Goal: Information Seeking & Learning: Check status

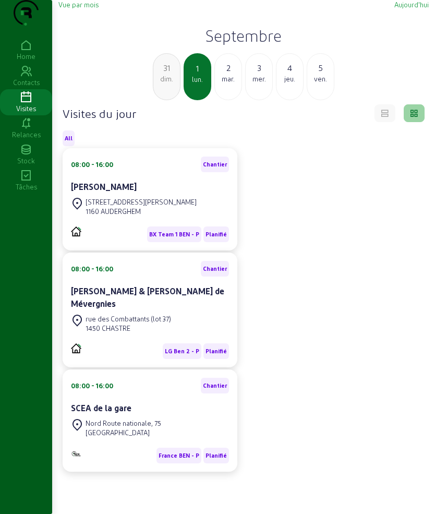
scroll to position [74, 0]
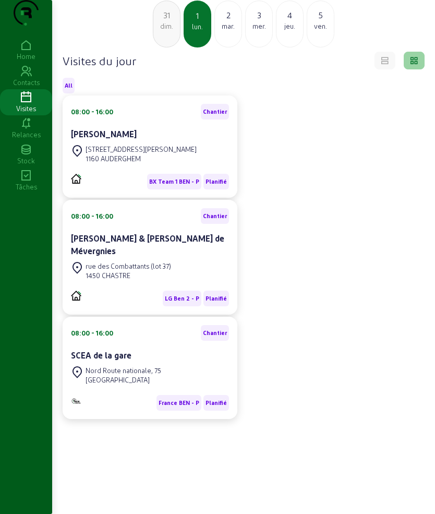
click at [326, 22] on div "ven." at bounding box center [320, 25] width 27 height 9
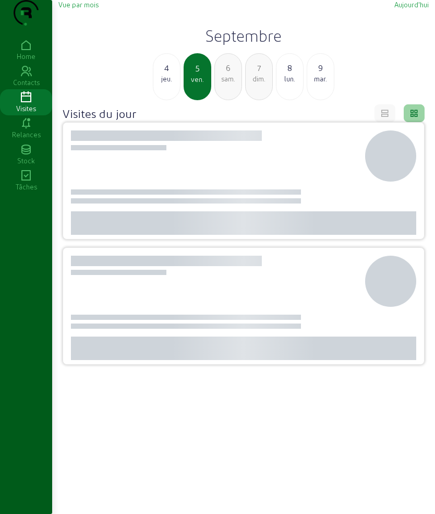
click at [317, 74] on div "9" at bounding box center [320, 68] width 27 height 13
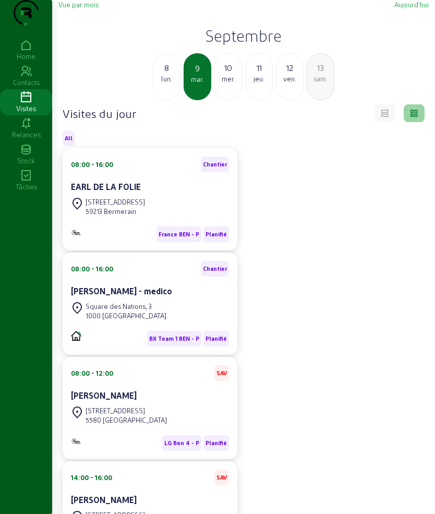
click at [239, 74] on div "10" at bounding box center [228, 68] width 27 height 13
click at [226, 74] on div "11" at bounding box center [228, 68] width 27 height 13
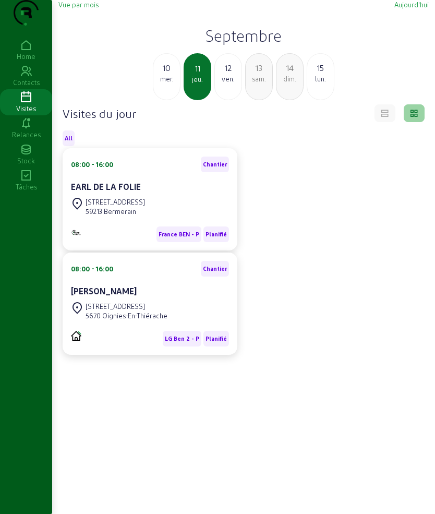
click at [164, 74] on div "10" at bounding box center [166, 68] width 27 height 13
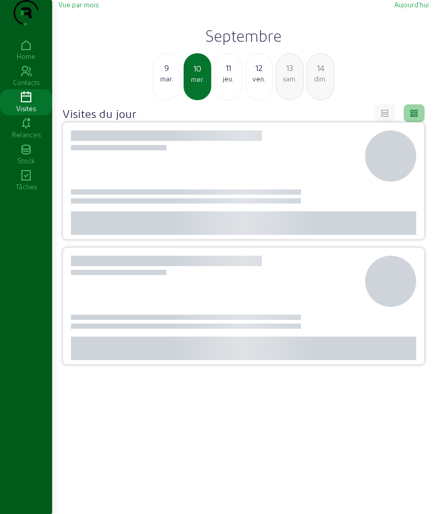
click at [164, 74] on div "9" at bounding box center [166, 68] width 27 height 13
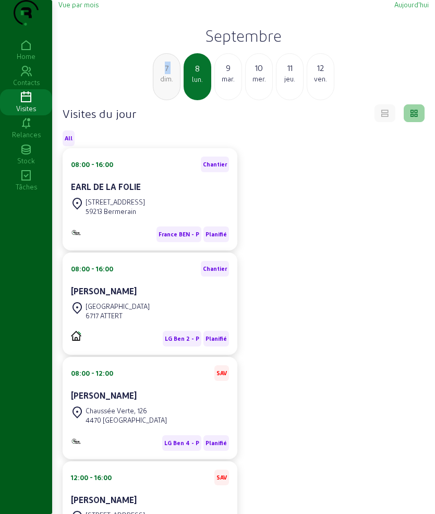
click at [164, 74] on div "7" at bounding box center [166, 68] width 27 height 13
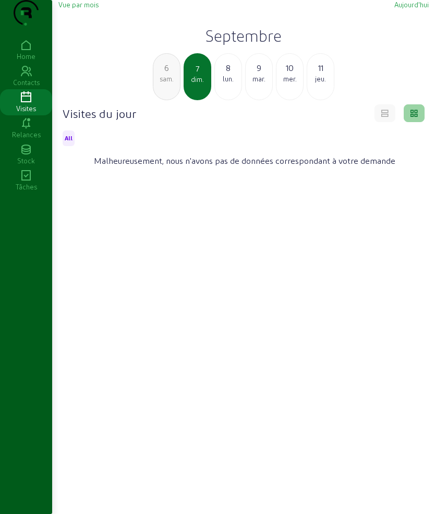
click at [164, 74] on div "6" at bounding box center [166, 68] width 27 height 13
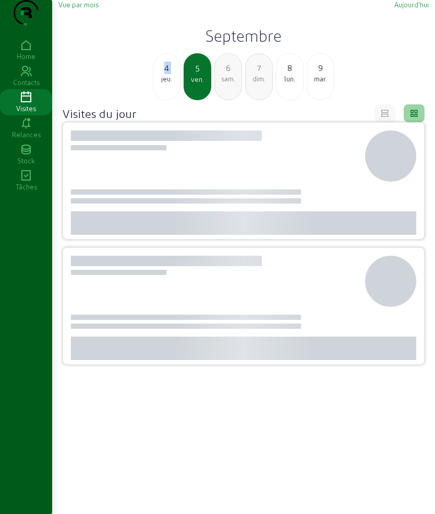
click at [164, 74] on div "4" at bounding box center [166, 68] width 27 height 13
click at [164, 74] on div "3" at bounding box center [166, 68] width 27 height 13
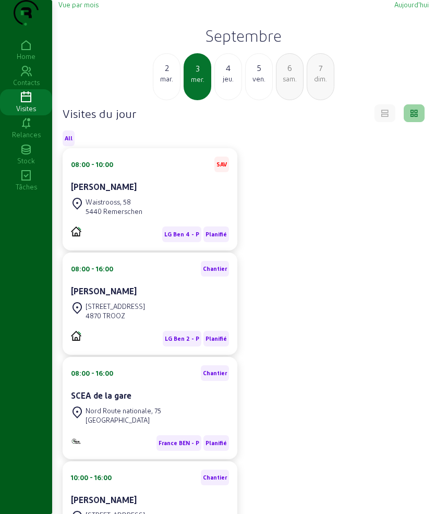
click at [164, 74] on div "2" at bounding box center [166, 68] width 27 height 13
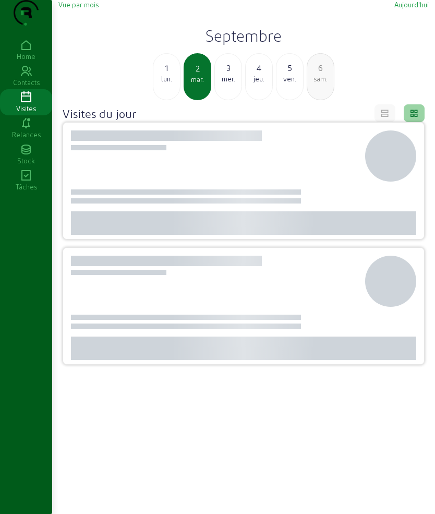
click at [164, 74] on div "1" at bounding box center [166, 68] width 27 height 13
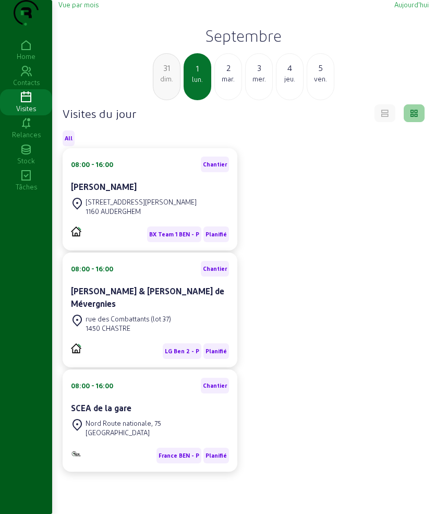
click at [236, 83] on div "mar." at bounding box center [228, 78] width 27 height 9
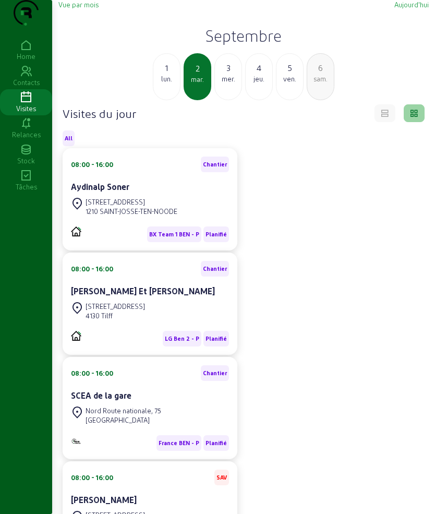
click at [227, 100] on div "3 mer." at bounding box center [228, 76] width 28 height 47
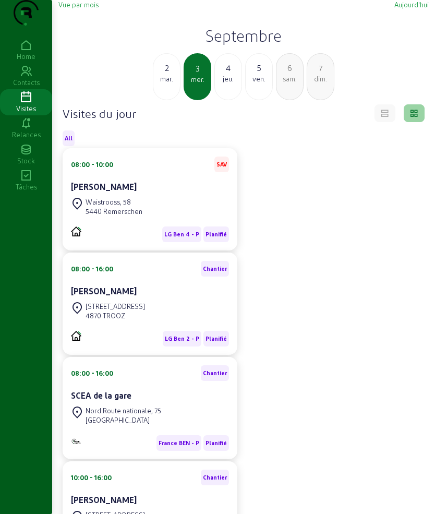
click at [227, 83] on div "jeu." at bounding box center [228, 78] width 27 height 9
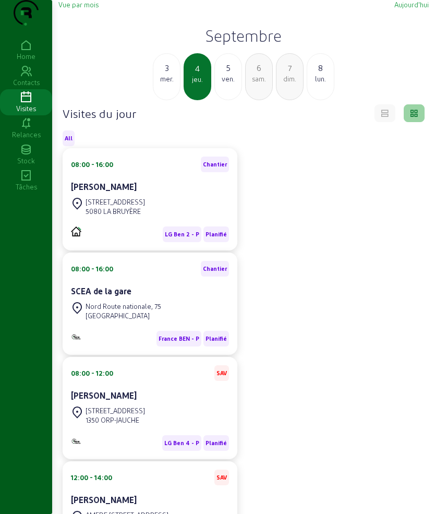
click at [226, 83] on div "ven." at bounding box center [228, 78] width 27 height 9
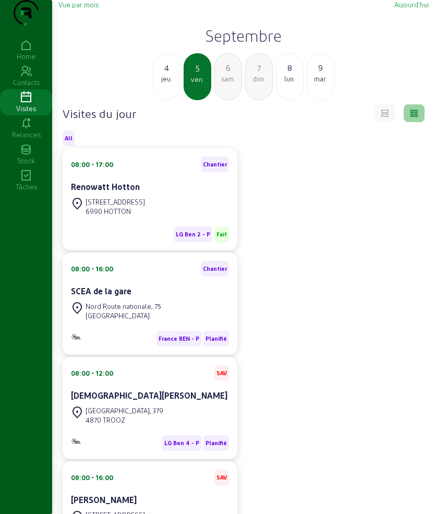
click at [165, 83] on div "jeu." at bounding box center [166, 78] width 27 height 9
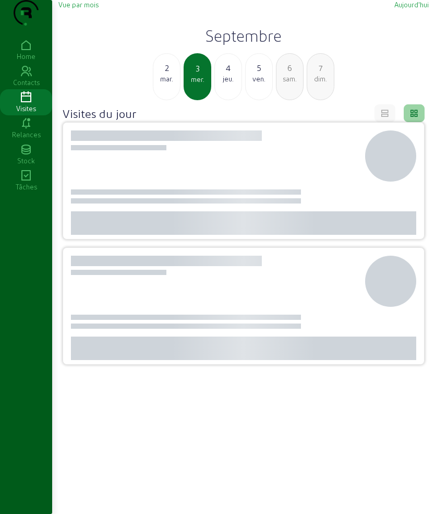
click at [165, 83] on div "mar." at bounding box center [166, 78] width 27 height 9
click at [165, 83] on div "lun." at bounding box center [166, 78] width 27 height 9
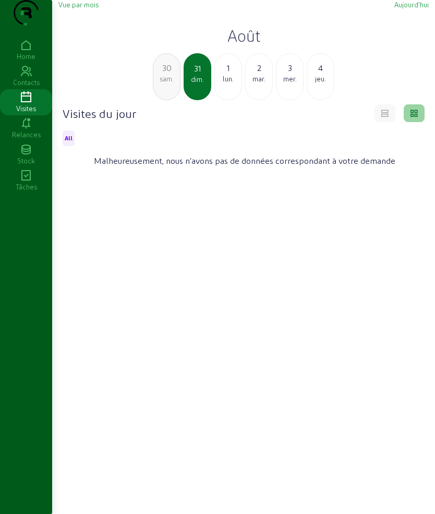
click at [222, 74] on div "1" at bounding box center [228, 68] width 27 height 13
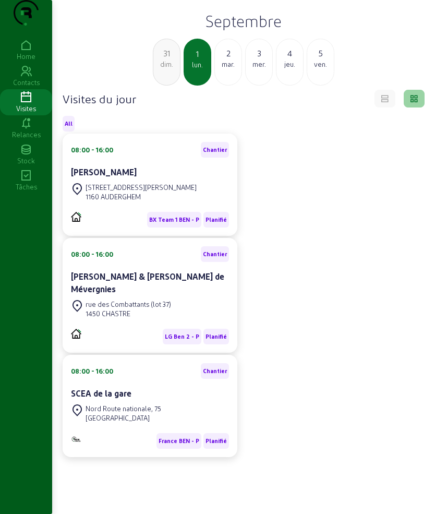
scroll to position [74, 0]
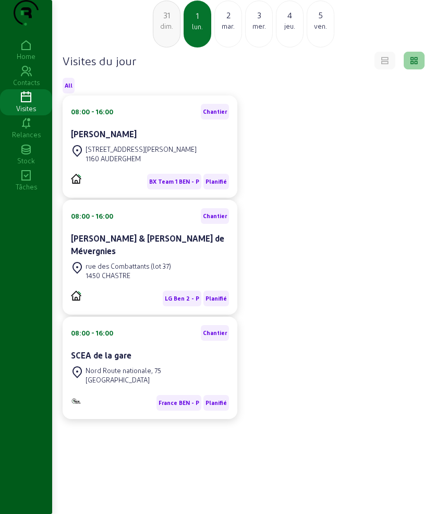
drag, startPoint x: 242, startPoint y: 23, endPoint x: 233, endPoint y: 25, distance: 9.5
click at [239, 23] on div "31 dim. 1 [DATE] 3 mer. 4 jeu. 5 ven." at bounding box center [243, 24] width 383 height 47
click at [233, 25] on div "mar." at bounding box center [228, 25] width 27 height 9
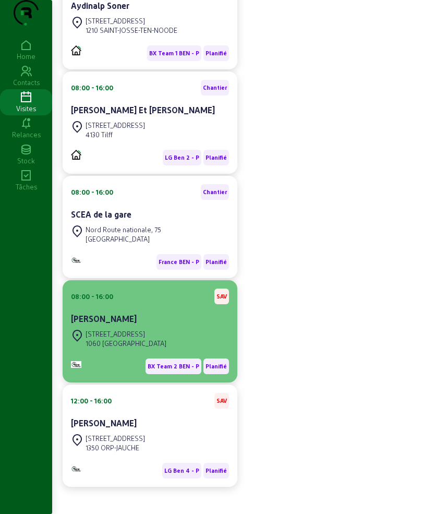
scroll to position [196, 0]
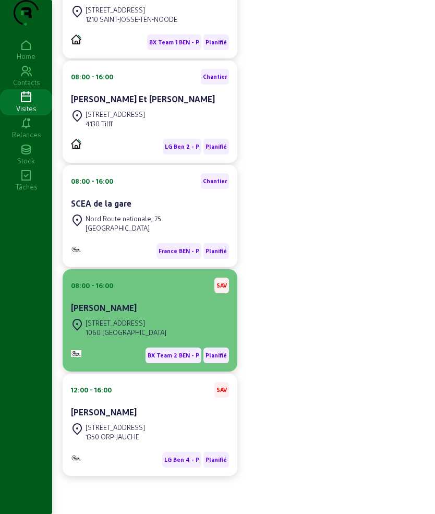
click at [144, 314] on div "[PERSON_NAME]" at bounding box center [150, 307] width 158 height 13
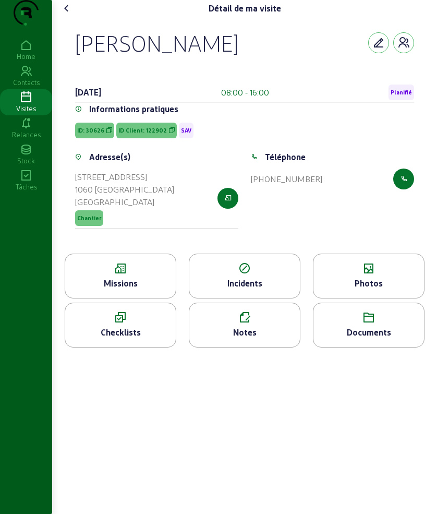
click at [76, 57] on div "[PERSON_NAME] [DATE] 08:00 - 16:00 Planifié Informations pratiques ID: 30626 ID…" at bounding box center [245, 135] width 364 height 237
drag, startPoint x: 76, startPoint y: 57, endPoint x: 191, endPoint y: 63, distance: 115.4
click at [191, 63] on div "[PERSON_NAME] [DATE] 08:00 - 16:00 Planifié Informations pratiques ID: 30626 ID…" at bounding box center [245, 135] width 364 height 237
copy div "[PERSON_NAME]"
click at [151, 134] on span "ID Client: 122902" at bounding box center [142, 130] width 48 height 7
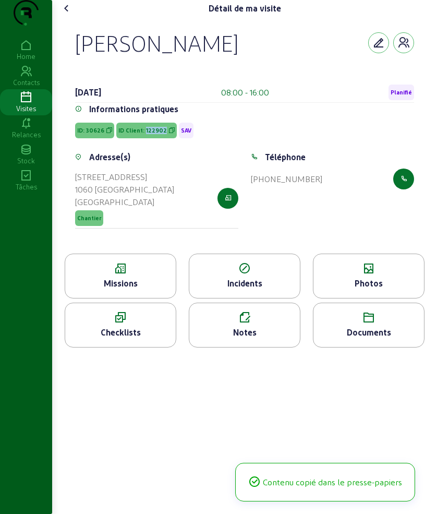
click at [151, 134] on span "ID Client: 122902" at bounding box center [142, 130] width 48 height 7
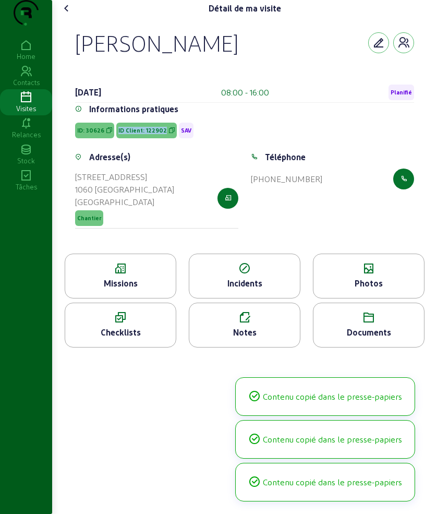
copy span "ID Client: 122902"
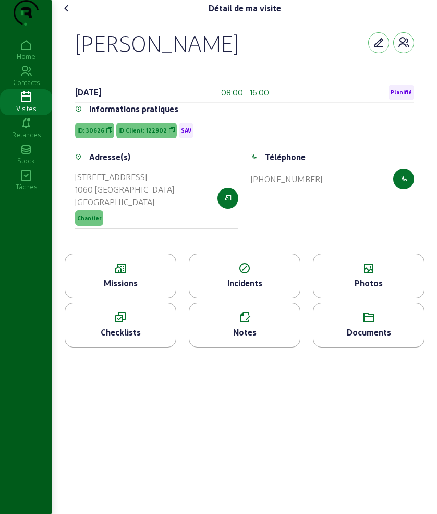
click at [148, 275] on icon at bounding box center [120, 268] width 111 height 13
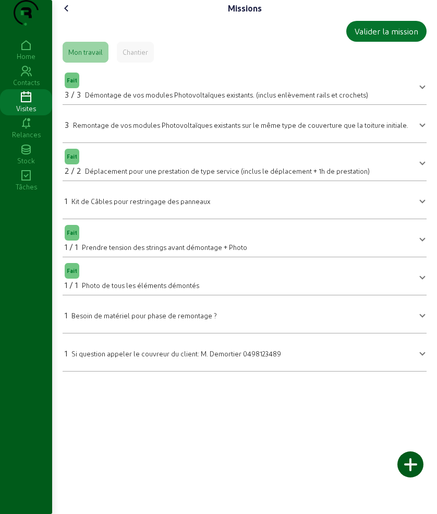
click at [67, 15] on icon at bounding box center [66, 8] width 13 height 13
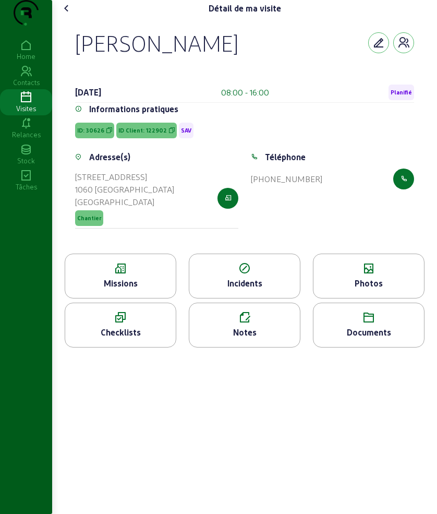
click at [256, 347] on div "Notes" at bounding box center [245, 324] width 112 height 45
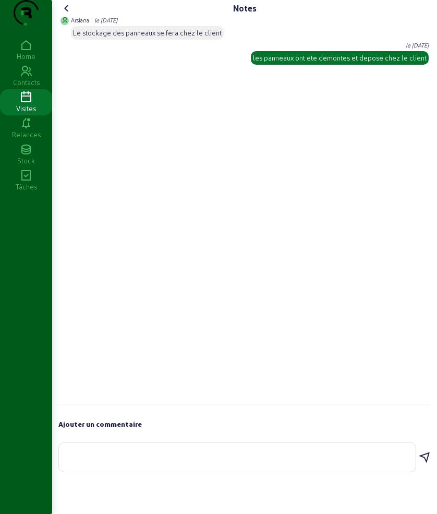
click at [63, 17] on cam-font-icon at bounding box center [66, 8] width 17 height 17
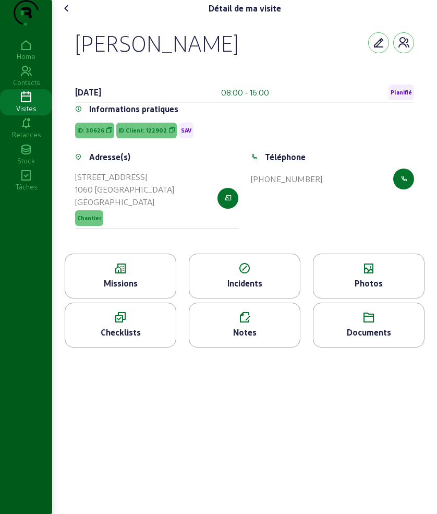
click at [125, 275] on icon at bounding box center [120, 268] width 111 height 13
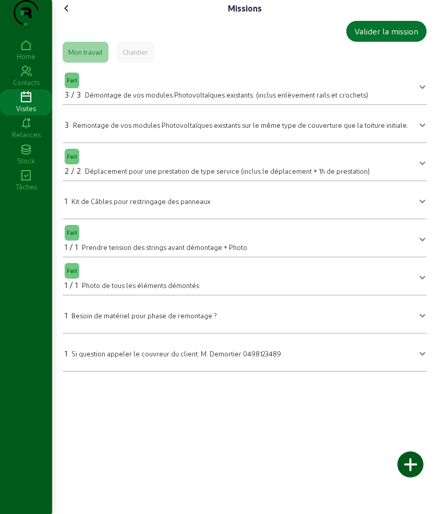
click at [71, 15] on icon at bounding box center [66, 8] width 13 height 13
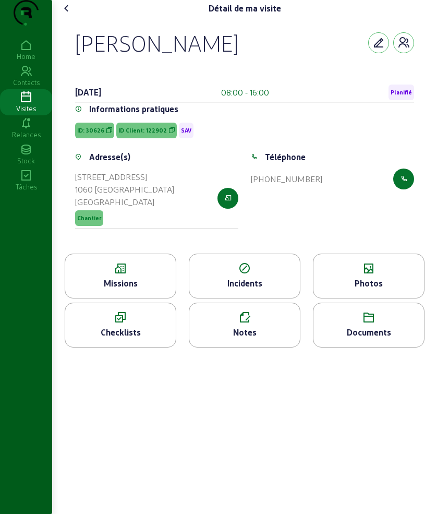
click at [69, 15] on icon at bounding box center [66, 8] width 13 height 13
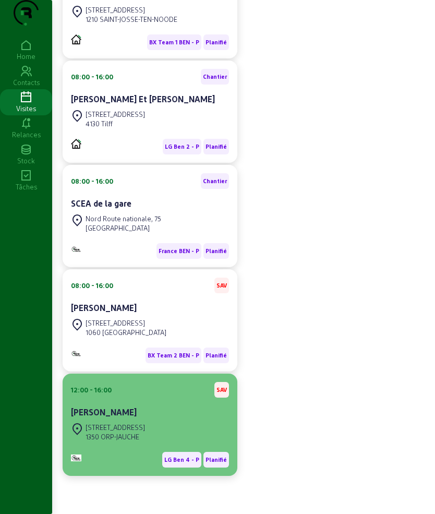
scroll to position [213, 0]
click at [140, 408] on div "[PERSON_NAME]" at bounding box center [150, 412] width 158 height 13
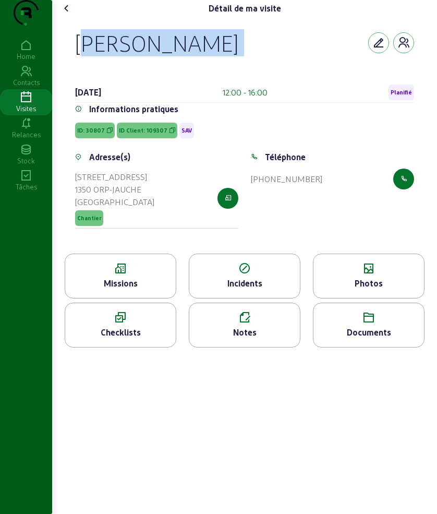
drag, startPoint x: 77, startPoint y: 70, endPoint x: 226, endPoint y: 83, distance: 149.7
click at [226, 83] on div "[PERSON_NAME] [DATE] 12:00 - 16:00 Planifié Informations pratiques ID: 30807 ID…" at bounding box center [245, 135] width 364 height 237
copy div "[PERSON_NAME]"
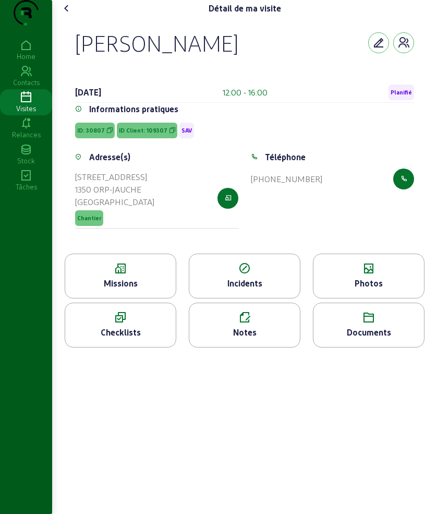
click at [138, 289] on div "Missions" at bounding box center [120, 283] width 111 height 13
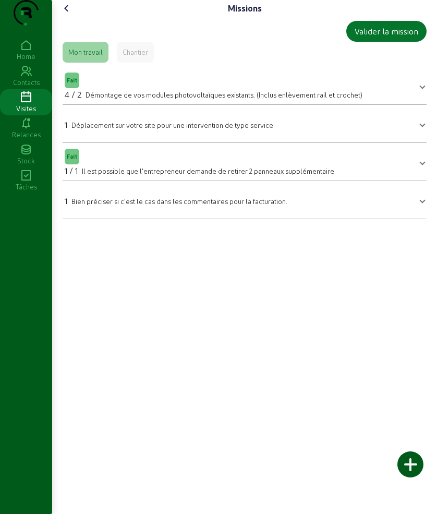
click at [424, 149] on div "Valider la mission Mon travail Chantier Fait 4 / 2 Démontage de vos modules pho…" at bounding box center [244, 120] width 372 height 206
click at [421, 130] on span at bounding box center [422, 123] width 4 height 13
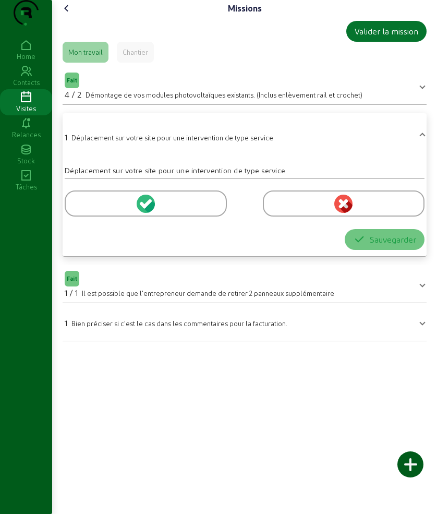
click at [421, 145] on mat-expansion-panel-header "1 Déplacement sur votre site pour une intervention de type service" at bounding box center [245, 136] width 364 height 38
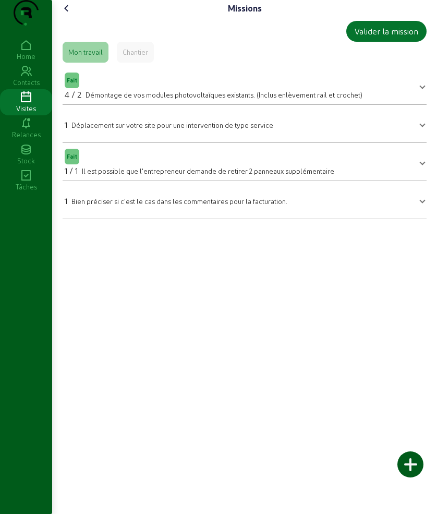
click at [75, 17] on cam-font-icon at bounding box center [66, 8] width 17 height 17
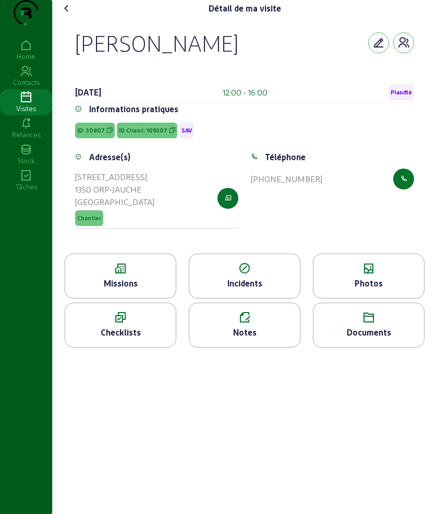
click at [73, 15] on icon at bounding box center [66, 8] width 13 height 13
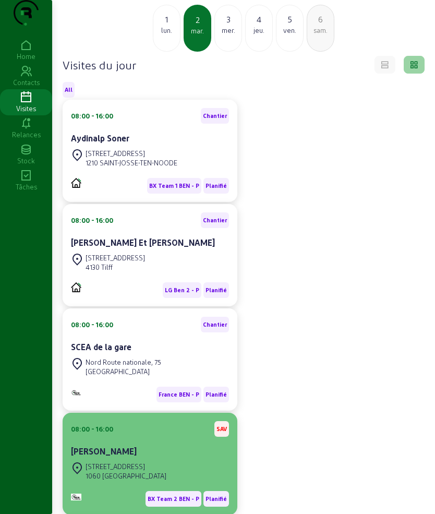
scroll to position [130, 0]
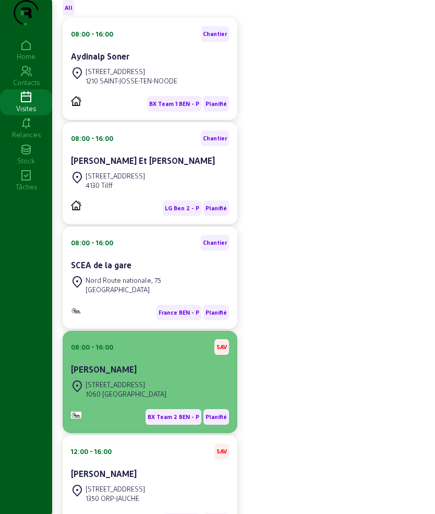
click at [161, 400] on div "[STREET_ADDRESS]" at bounding box center [150, 389] width 158 height 23
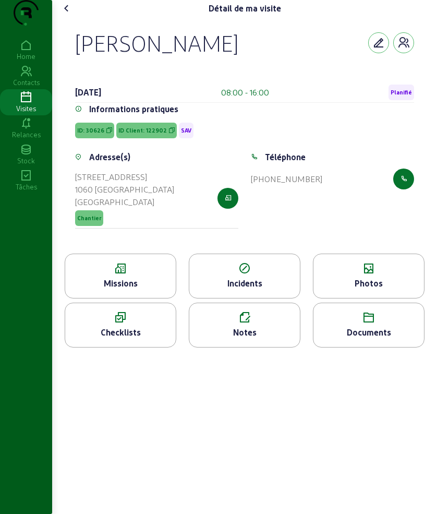
click at [113, 275] on icon at bounding box center [120, 268] width 111 height 13
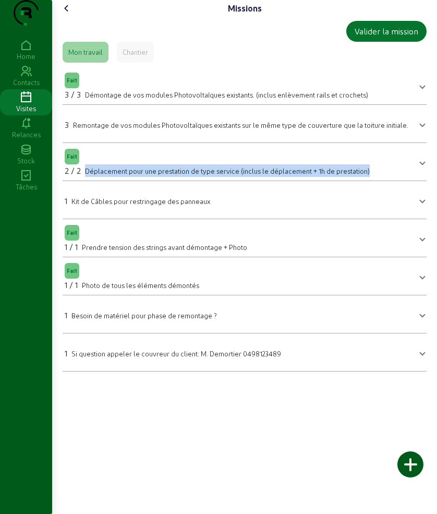
drag, startPoint x: 83, startPoint y: 193, endPoint x: 368, endPoint y: 195, distance: 284.7
click at [368, 177] on mat-panel-title "Fait 2 / 2 Déplacement pour une prestation de type service (inclus le déplaceme…" at bounding box center [238, 162] width 347 height 30
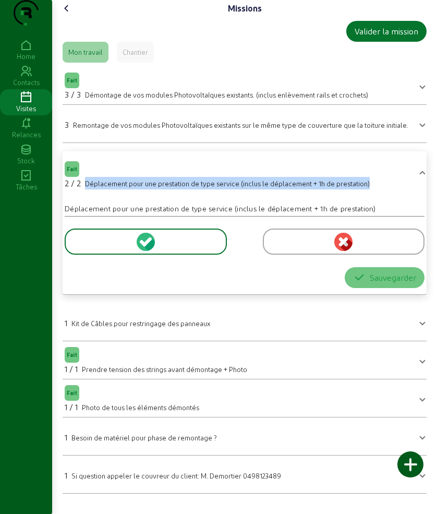
copy span "Déplacement pour une prestation de type service (inclus le déplacement + 1h de …"
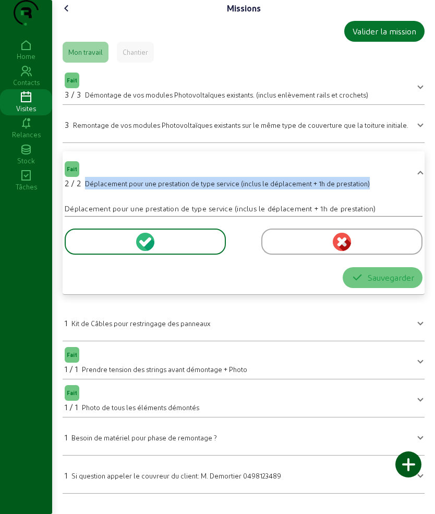
click at [73, 15] on icon at bounding box center [66, 8] width 13 height 13
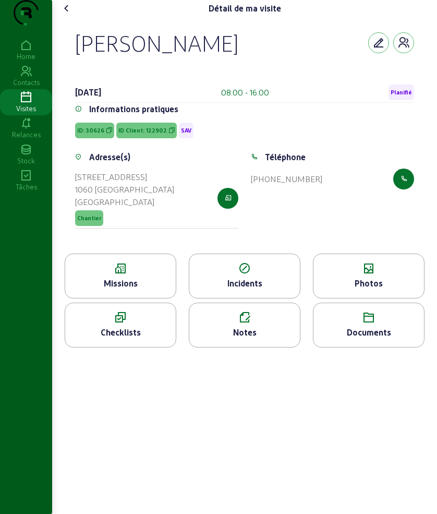
click at [70, 15] on icon at bounding box center [66, 8] width 13 height 13
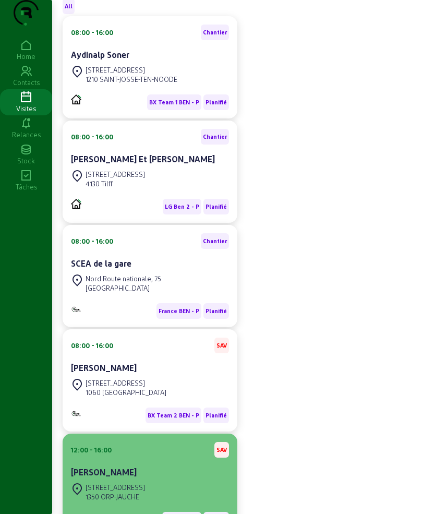
scroll to position [213, 0]
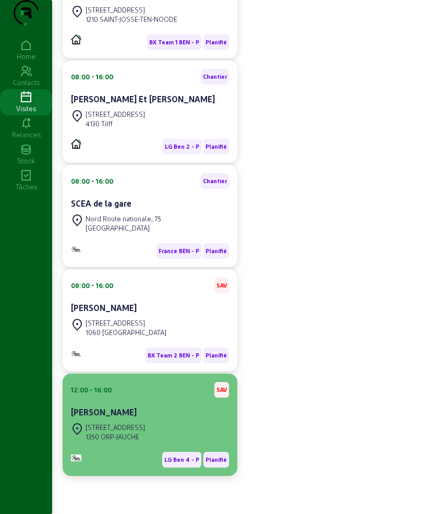
click at [148, 414] on div "[PERSON_NAME]" at bounding box center [150, 412] width 158 height 13
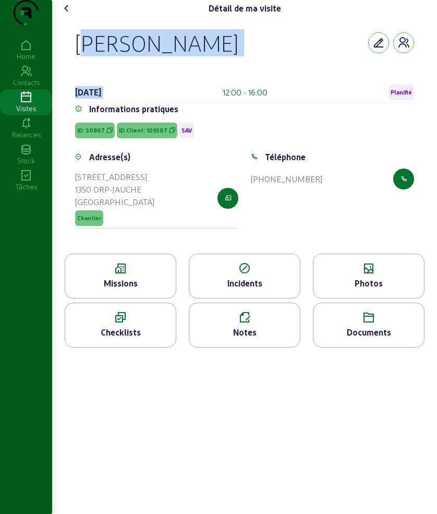
drag, startPoint x: 69, startPoint y: 66, endPoint x: 242, endPoint y: 94, distance: 175.5
click at [242, 94] on div "[PERSON_NAME] [DATE] 12:00 - 16:00 Planifié Informations pratiques ID: 30807 ID…" at bounding box center [245, 135] width 364 height 237
copy div "[PERSON_NAME] [DATE]"
click at [71, 60] on div "[PERSON_NAME] [DATE] 12:00 - 16:00 Planifié Informations pratiques ID: 30807 ID…" at bounding box center [245, 135] width 364 height 237
drag, startPoint x: 71, startPoint y: 60, endPoint x: 251, endPoint y: 64, distance: 179.9
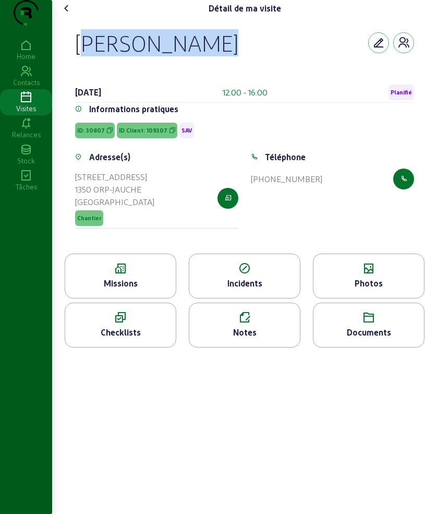
click at [251, 64] on div "[PERSON_NAME] [DATE] 12:00 - 16:00 Planifié Informations pratiques ID: 30807 ID…" at bounding box center [245, 135] width 364 height 237
click at [147, 134] on span "ID Client: 109307" at bounding box center [143, 130] width 48 height 7
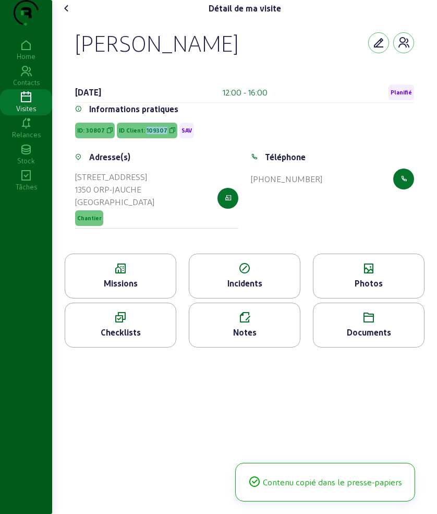
click at [147, 134] on span "ID Client: 109307" at bounding box center [143, 130] width 48 height 7
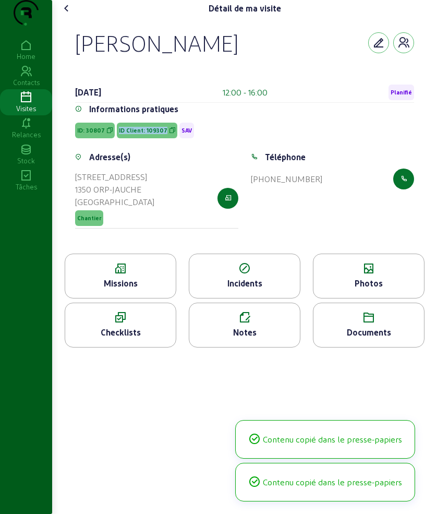
click at [147, 134] on span "ID Client: 109307" at bounding box center [143, 130] width 48 height 7
copy span "ID Client: 109307"
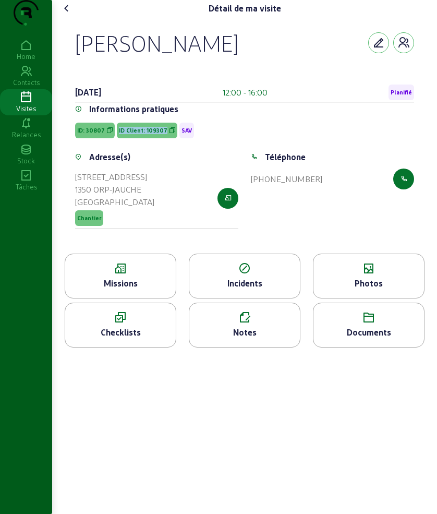
drag, startPoint x: 73, startPoint y: 56, endPoint x: 241, endPoint y: 66, distance: 168.2
click at [241, 66] on div "[PERSON_NAME] [DATE] 12:00 - 16:00 Planifié Informations pratiques ID: 30807 ID…" at bounding box center [245, 135] width 364 height 237
copy div "[PERSON_NAME]"
click at [75, 17] on cam-font-icon at bounding box center [66, 8] width 17 height 17
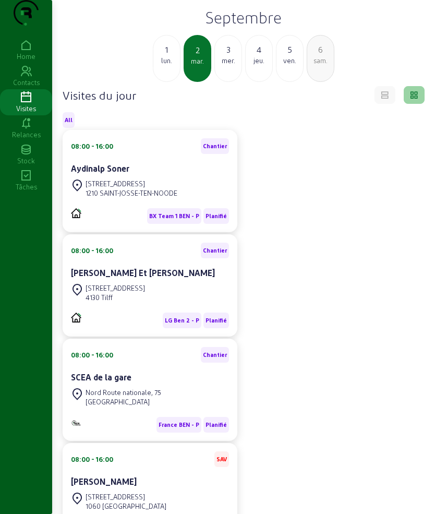
scroll to position [17, 0]
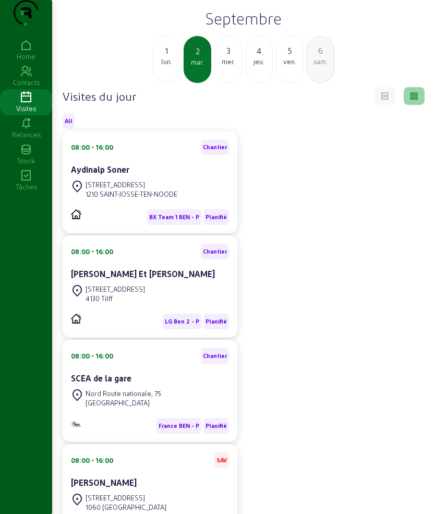
click at [226, 57] on div "3" at bounding box center [228, 50] width 27 height 13
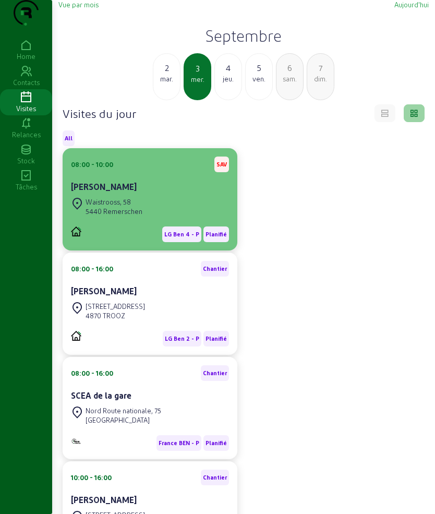
click at [151, 217] on div "Waistrooss, 58 5440 Remerschen" at bounding box center [150, 206] width 158 height 23
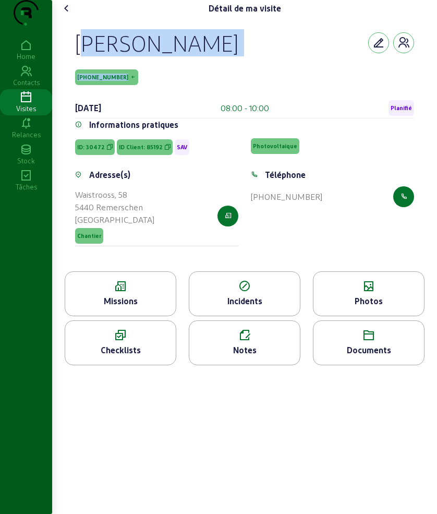
drag, startPoint x: 75, startPoint y: 60, endPoint x: 158, endPoint y: 86, distance: 86.8
click at [158, 86] on div "[PERSON_NAME] [PHONE_NUMBER] [DATE] 08:00 - 10:00 Planifié Informations pratiqu…" at bounding box center [245, 144] width 364 height 254
copy div "[PERSON_NAME] [PHONE_NUMBER]"
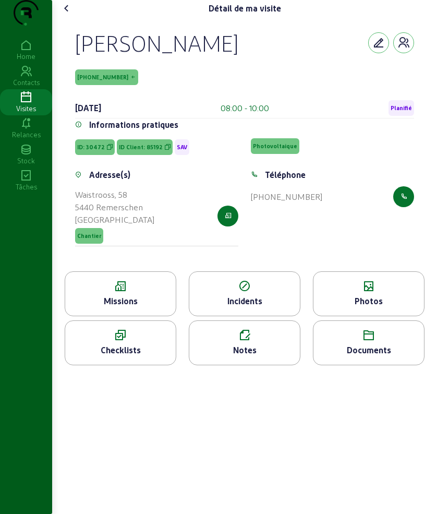
click at [141, 293] on icon at bounding box center [120, 286] width 111 height 13
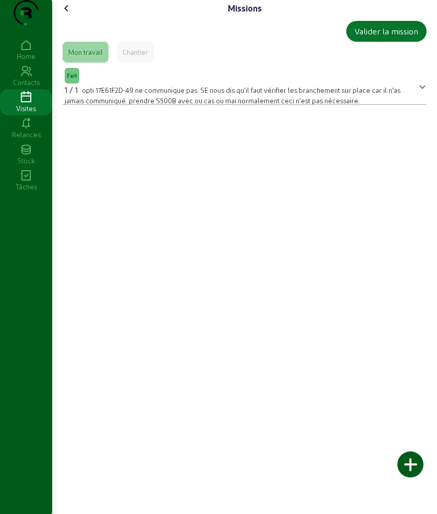
click at [69, 15] on icon at bounding box center [66, 8] width 13 height 13
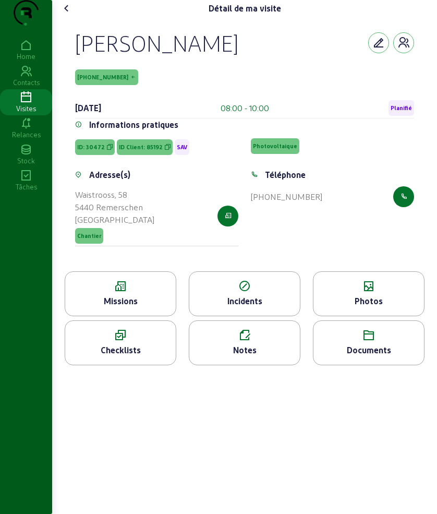
click at [140, 155] on span "ID Client: 85192" at bounding box center [145, 147] width 56 height 16
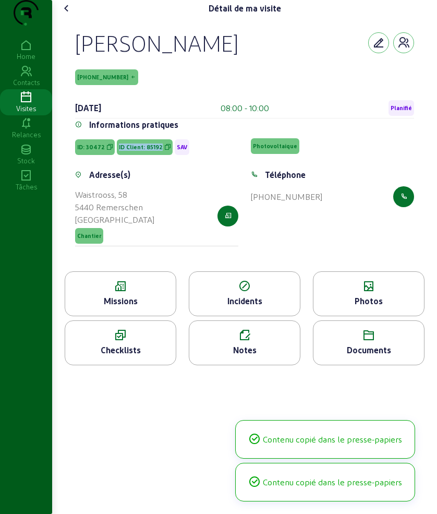
click at [140, 155] on span "ID Client: 85192" at bounding box center [145, 147] width 56 height 16
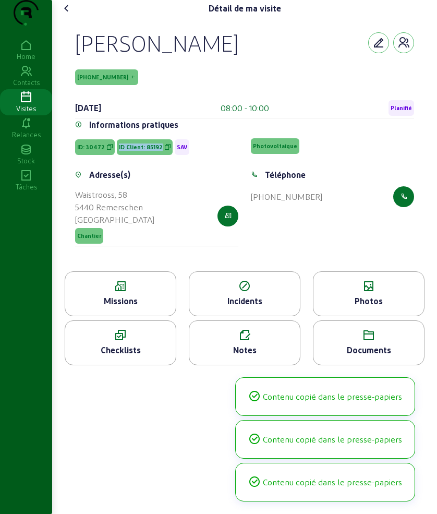
copy span "ID Client: 85192"
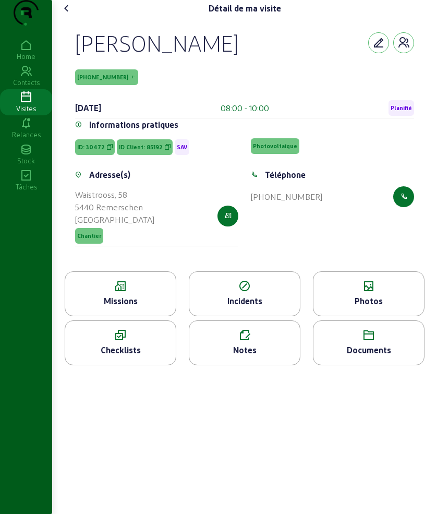
click at [268, 342] on icon at bounding box center [244, 335] width 111 height 13
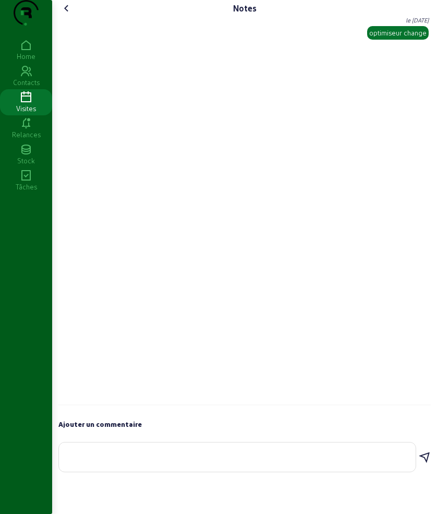
click at [70, 15] on icon at bounding box center [66, 8] width 13 height 13
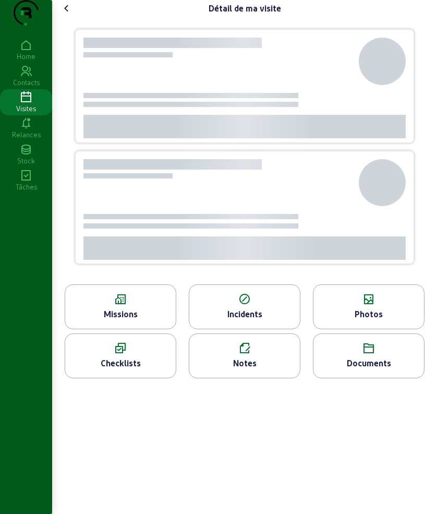
click at [362, 325] on div "Photos" at bounding box center [369, 306] width 112 height 45
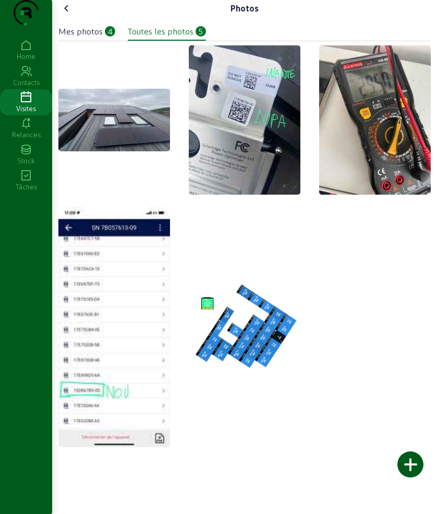
click at [72, 15] on icon at bounding box center [66, 8] width 13 height 13
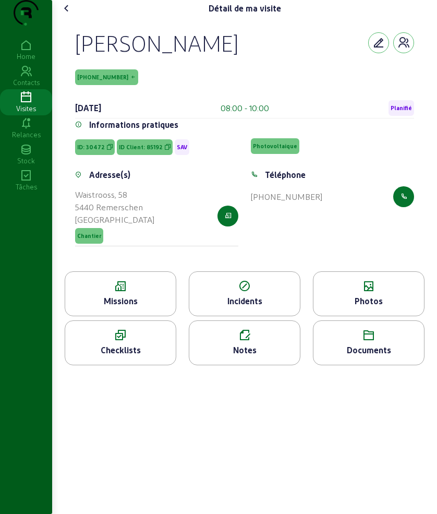
click at [72, 15] on icon at bounding box center [66, 8] width 13 height 13
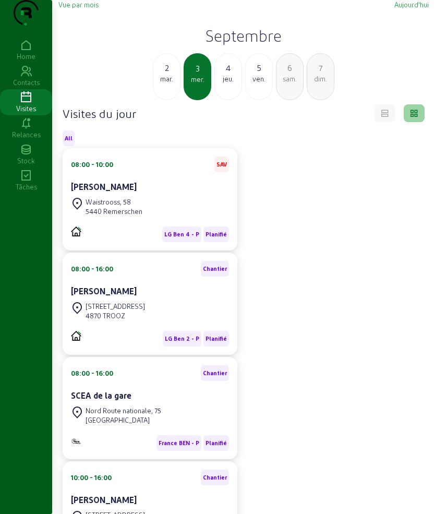
click at [230, 83] on div "jeu." at bounding box center [228, 78] width 27 height 9
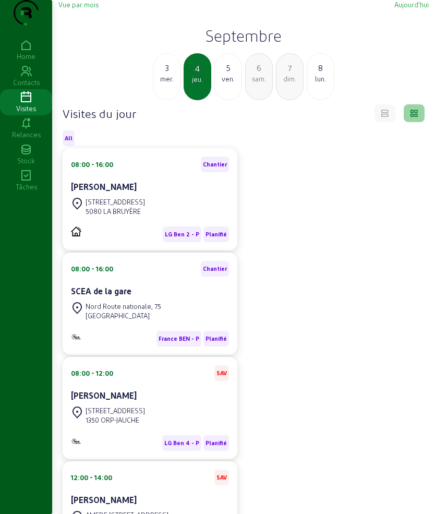
click at [169, 83] on div "3 mer." at bounding box center [166, 73] width 27 height 22
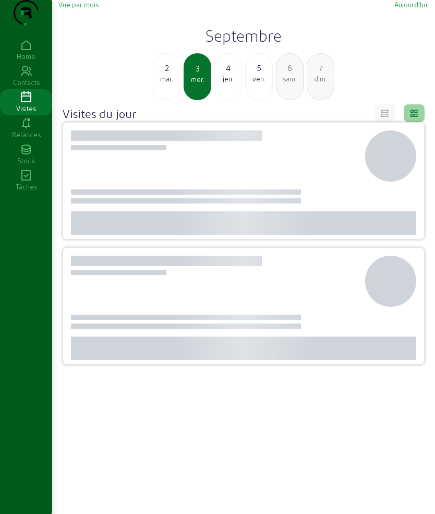
click at [169, 83] on div "mar." at bounding box center [166, 78] width 27 height 9
click at [169, 83] on div "lun." at bounding box center [166, 78] width 27 height 9
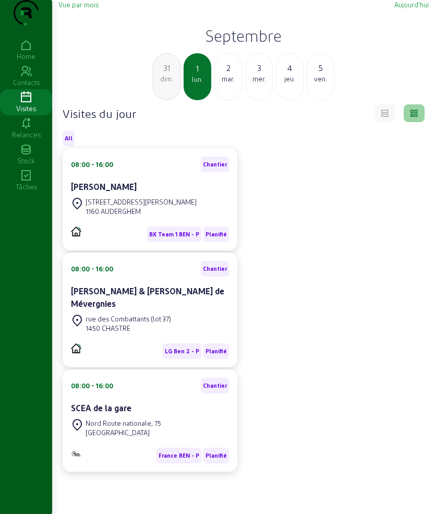
scroll to position [74, 0]
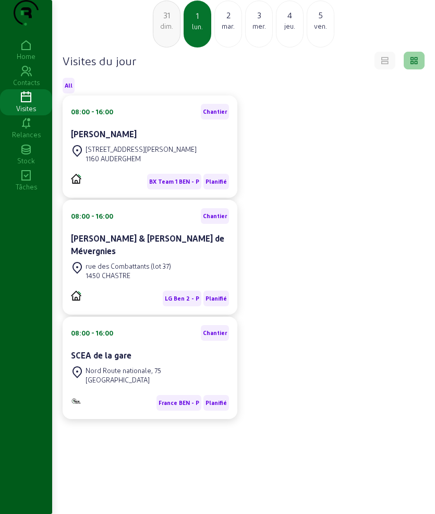
click at [231, 23] on div "mar." at bounding box center [228, 25] width 27 height 9
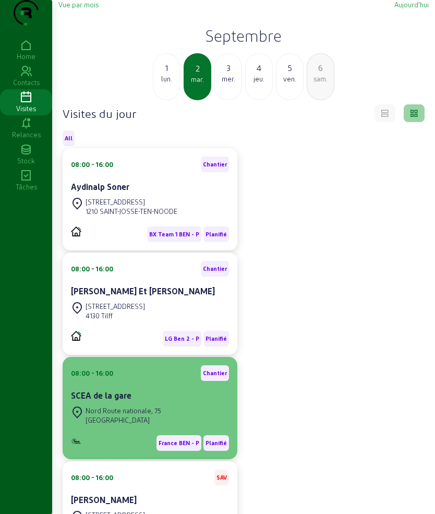
scroll to position [29, 0]
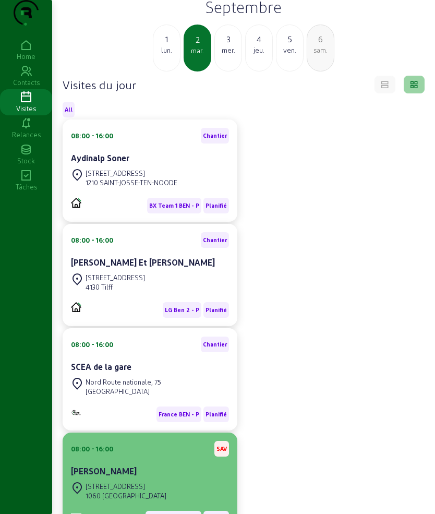
click at [135, 456] on div "08:00 - 16:00 SAV" at bounding box center [150, 449] width 158 height 16
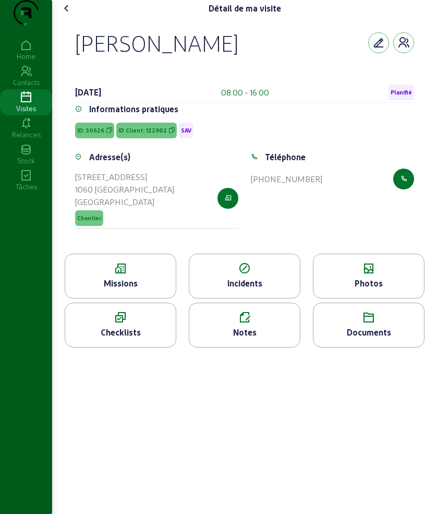
click at [120, 289] on div "Missions" at bounding box center [120, 283] width 111 height 13
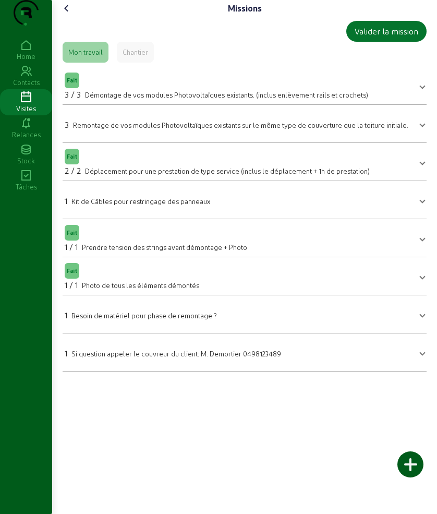
click at [68, 15] on icon at bounding box center [66, 8] width 13 height 13
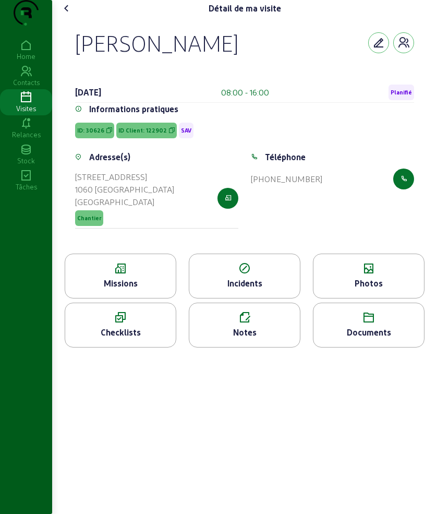
click at [345, 275] on icon at bounding box center [368, 268] width 111 height 13
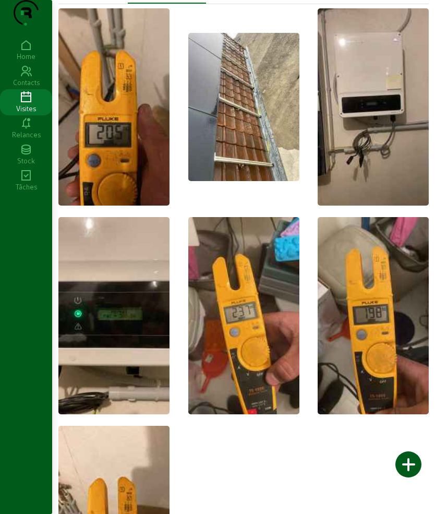
click at [227, 181] on img at bounding box center [243, 107] width 111 height 148
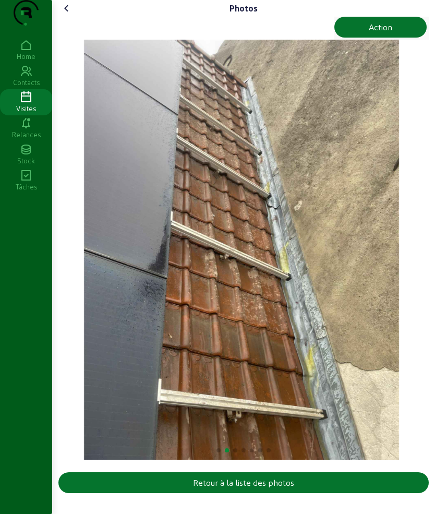
scroll to position [4, 0]
click at [69, 15] on icon at bounding box center [66, 8] width 13 height 13
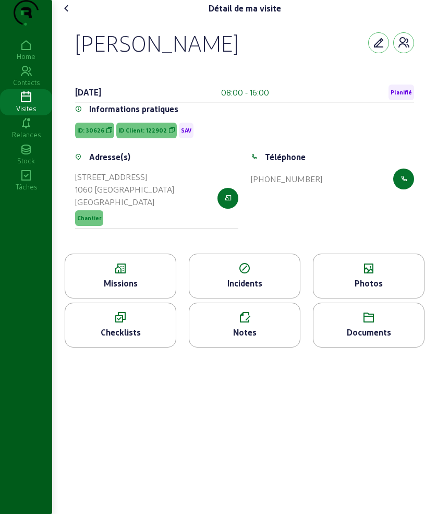
click at [64, 15] on icon at bounding box center [66, 8] width 13 height 13
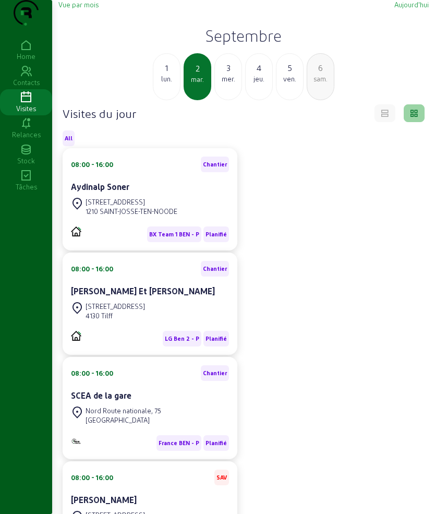
click at [222, 100] on div "3 mer." at bounding box center [228, 76] width 28 height 47
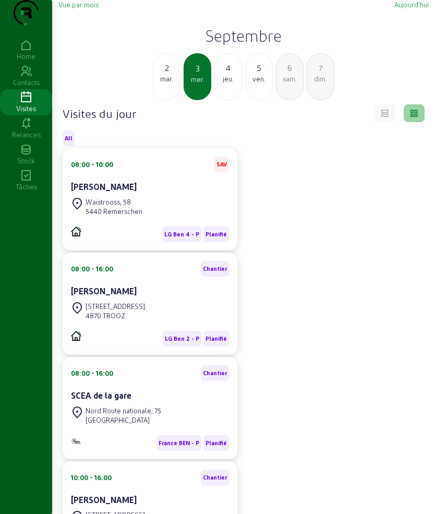
click at [227, 83] on div "jeu." at bounding box center [228, 78] width 27 height 9
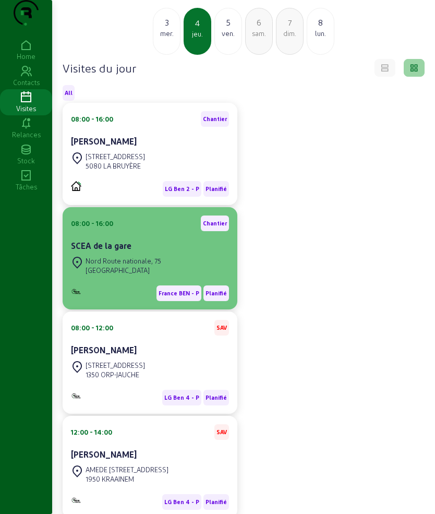
scroll to position [65, 0]
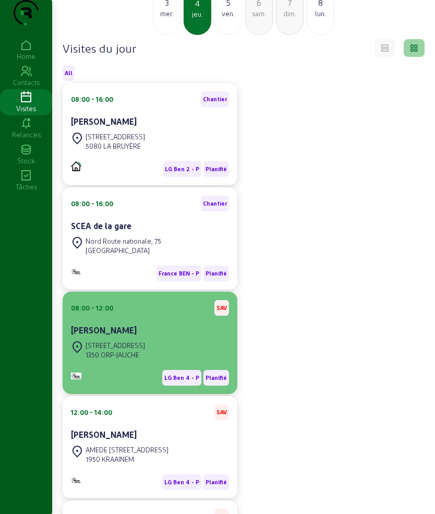
click at [129, 350] on div "[STREET_ADDRESS]" at bounding box center [115, 344] width 59 height 9
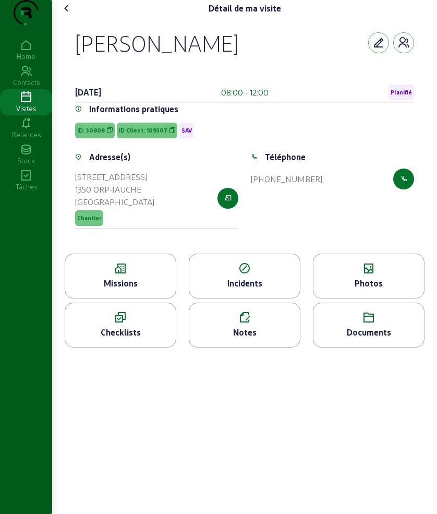
drag, startPoint x: 82, startPoint y: 62, endPoint x: 241, endPoint y: 75, distance: 160.0
click at [241, 56] on div "[PERSON_NAME]" at bounding box center [244, 42] width 339 height 27
copy div "[PERSON_NAME]"
click at [141, 138] on span "ID Client: 109307" at bounding box center [147, 131] width 60 height 16
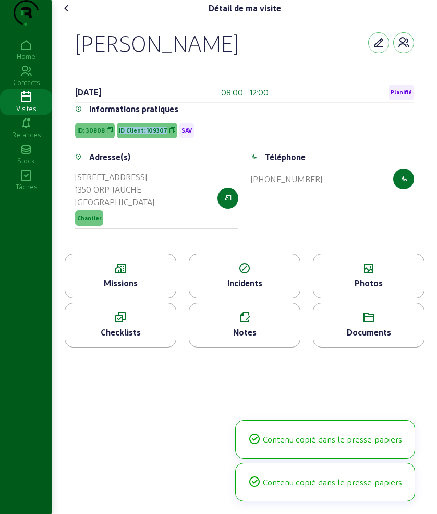
click at [141, 138] on span "ID Client: 109307" at bounding box center [147, 131] width 60 height 16
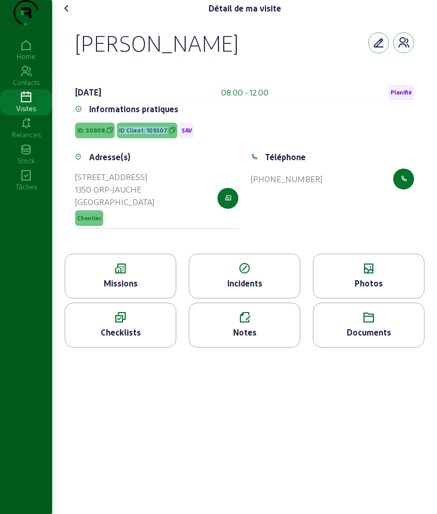
drag, startPoint x: 79, startPoint y: 67, endPoint x: 256, endPoint y: 65, distance: 176.8
click at [256, 56] on div "[PERSON_NAME]" at bounding box center [244, 42] width 339 height 27
click at [95, 275] on icon at bounding box center [120, 268] width 111 height 13
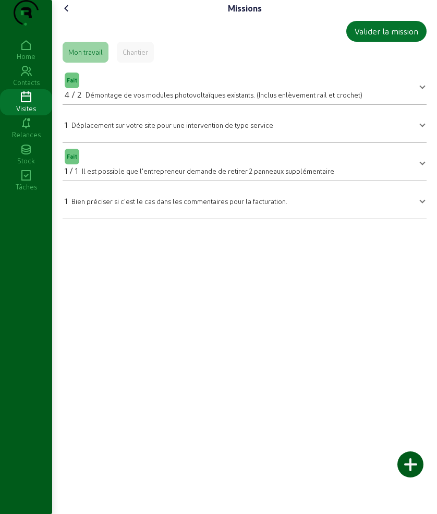
click at [67, 15] on icon at bounding box center [66, 8] width 13 height 13
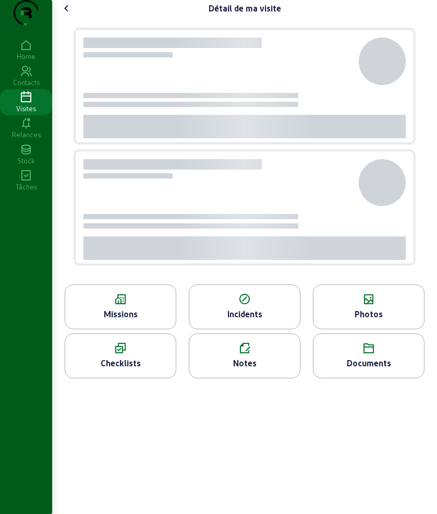
click at [69, 15] on icon at bounding box center [66, 8] width 13 height 13
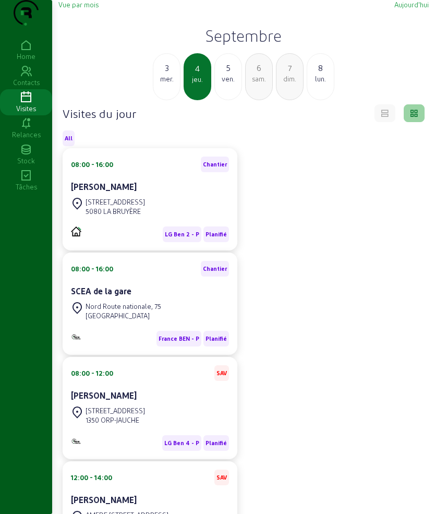
click at [174, 74] on div "3" at bounding box center [166, 68] width 27 height 13
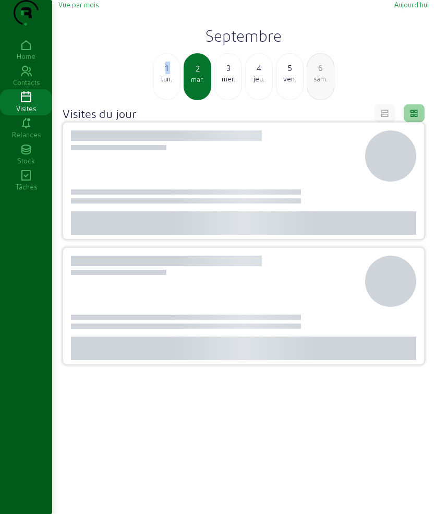
click at [174, 74] on div "1" at bounding box center [166, 68] width 27 height 13
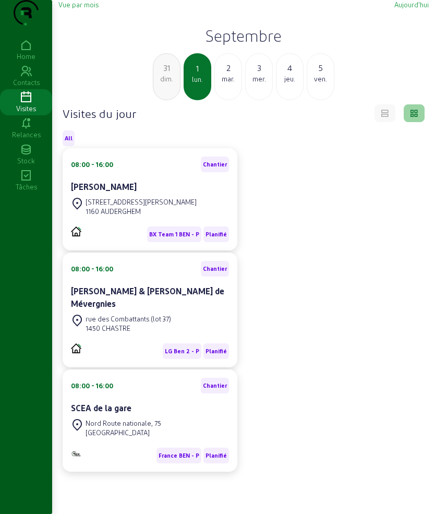
click at [232, 74] on div "2" at bounding box center [228, 68] width 27 height 13
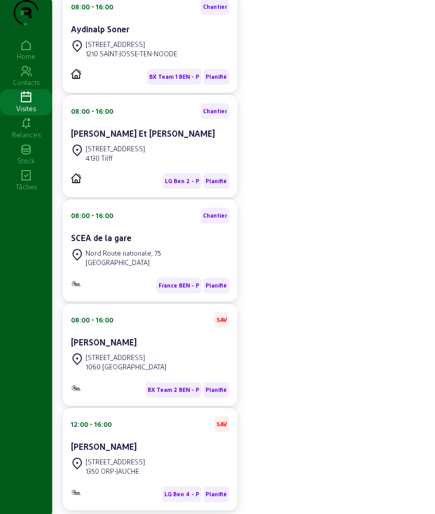
scroll to position [196, 0]
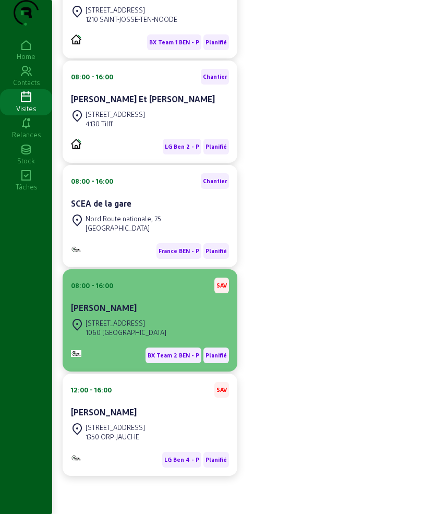
click at [143, 327] on div "[STREET_ADDRESS]" at bounding box center [126, 322] width 81 height 9
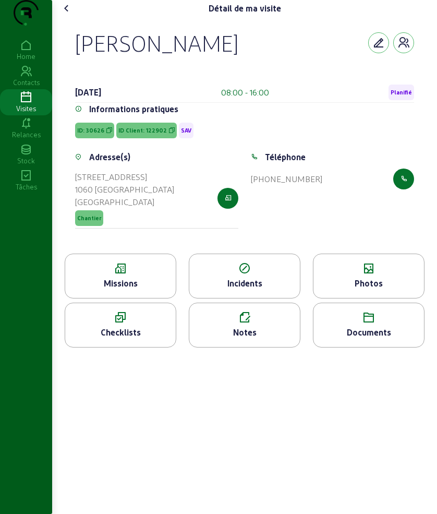
drag, startPoint x: 88, startPoint y: 59, endPoint x: 227, endPoint y: 76, distance: 140.2
click at [227, 76] on div "[PERSON_NAME] [DATE] 08:00 - 16:00 Planifié Informations pratiques ID: 30626 ID…" at bounding box center [245, 135] width 364 height 237
click at [73, 15] on icon at bounding box center [66, 8] width 13 height 13
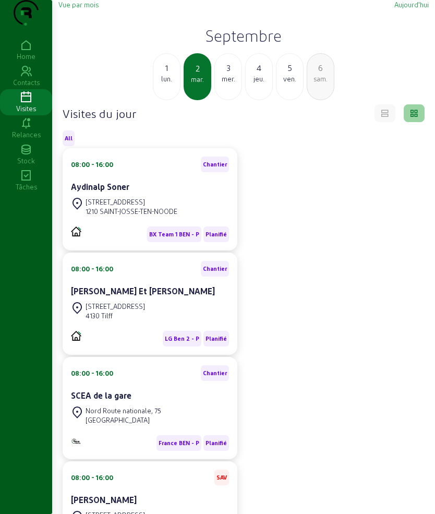
click at [256, 74] on div "4" at bounding box center [259, 68] width 27 height 13
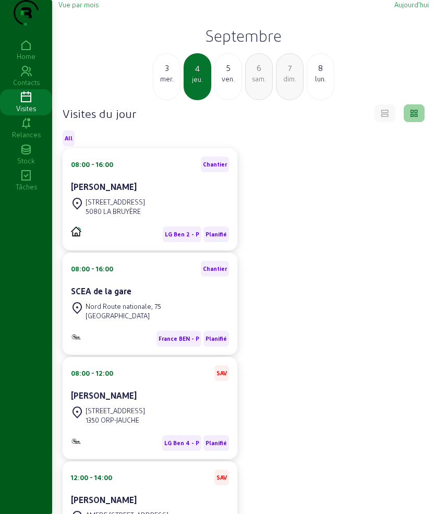
scroll to position [196, 0]
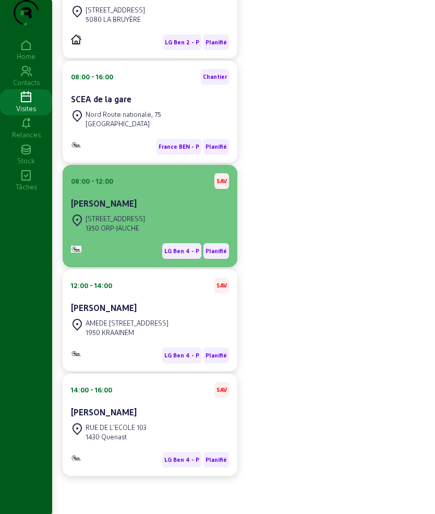
click at [137, 210] on div "[PERSON_NAME]" at bounding box center [150, 203] width 158 height 13
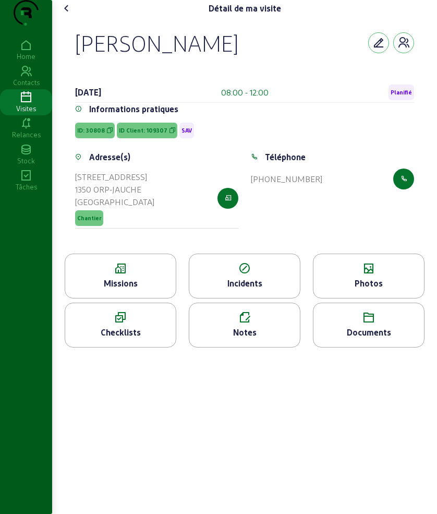
drag, startPoint x: 75, startPoint y: 59, endPoint x: 247, endPoint y: 57, distance: 171.6
click at [247, 57] on div "[PERSON_NAME] [DATE] 08:00 - 12:00 Planifié Informations pratiques ID: 30808 ID…" at bounding box center [245, 135] width 364 height 237
click at [69, 15] on icon at bounding box center [66, 8] width 13 height 13
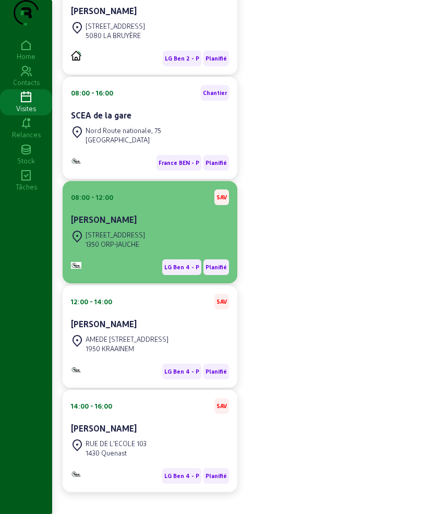
scroll to position [196, 0]
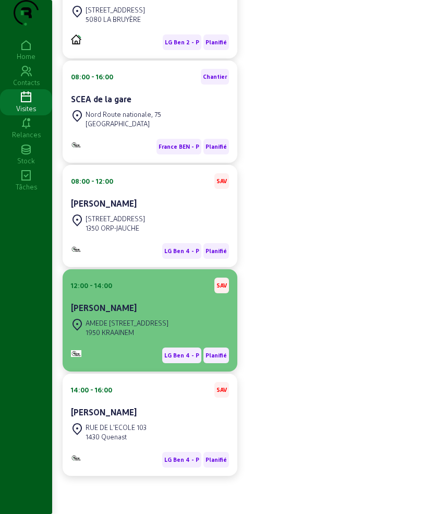
click at [147, 314] on div "[PERSON_NAME]" at bounding box center [150, 307] width 158 height 13
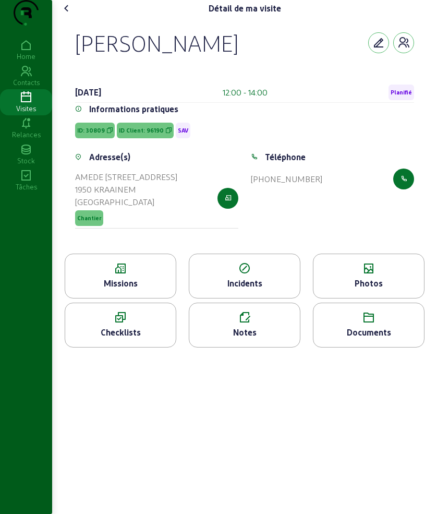
drag, startPoint x: 76, startPoint y: 58, endPoint x: 257, endPoint y: 61, distance: 180.9
click at [257, 61] on div "[PERSON_NAME] [DATE] 12:00 - 14:00 Planifié Informations pratiques ID: 30809 ID…" at bounding box center [245, 135] width 364 height 237
click at [152, 134] on span "ID Client: 96190" at bounding box center [141, 130] width 45 height 7
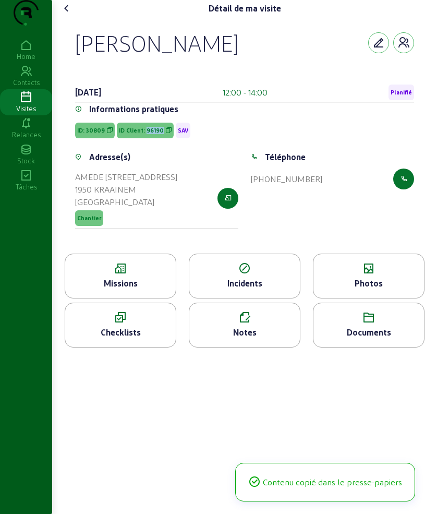
click at [152, 134] on span "ID Client: 96190" at bounding box center [141, 130] width 45 height 7
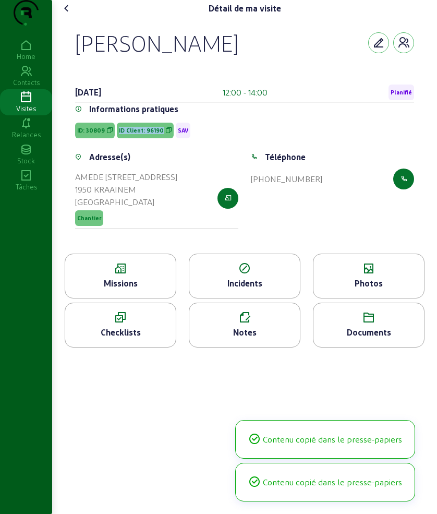
click at [152, 134] on span "ID Client: 96190" at bounding box center [141, 130] width 45 height 7
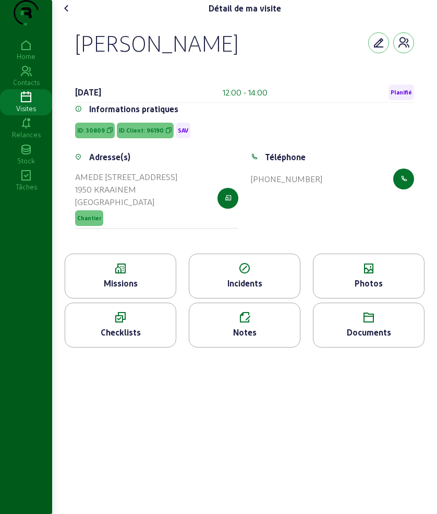
click at [133, 289] on div "Missions" at bounding box center [120, 283] width 111 height 13
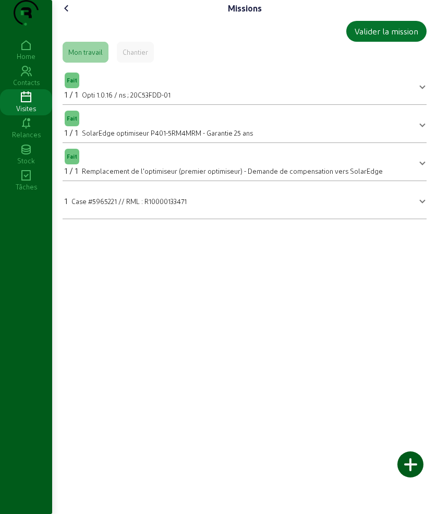
click at [70, 18] on div "Missions Valider la mission Mon travail Chantier Fait 1 / 1 Opti 1.0.16 / ns ; …" at bounding box center [244, 113] width 385 height 227
click at [69, 15] on icon at bounding box center [66, 8] width 13 height 13
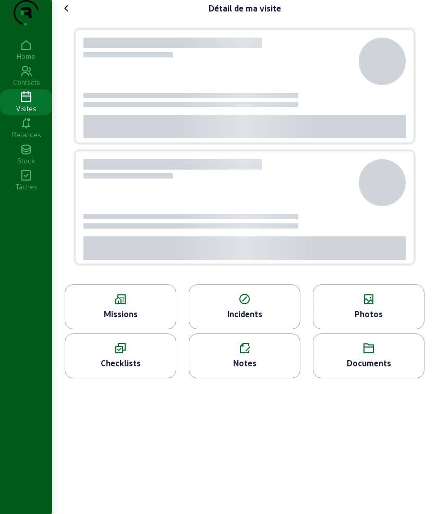
click at [378, 306] on icon at bounding box center [368, 299] width 111 height 13
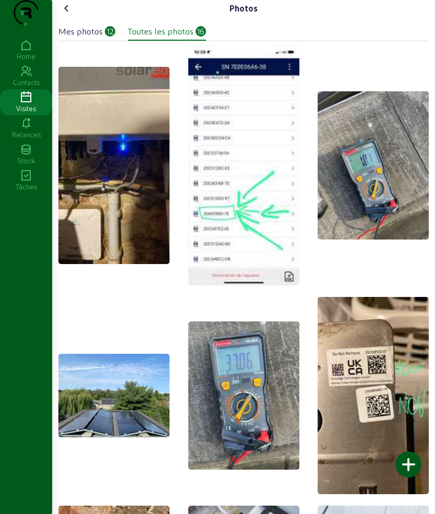
click at [64, 15] on icon at bounding box center [66, 8] width 13 height 13
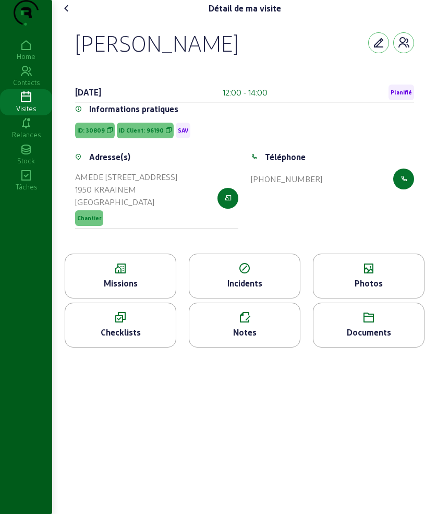
click at [66, 15] on icon at bounding box center [66, 8] width 13 height 13
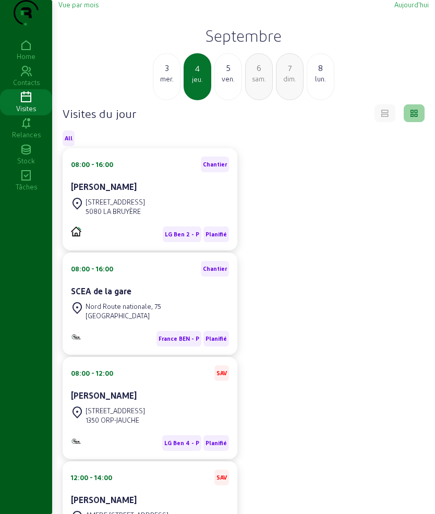
click at [153, 403] on div "08:00 - 12:00 SAV [PERSON_NAME]" at bounding box center [150, 384] width 158 height 39
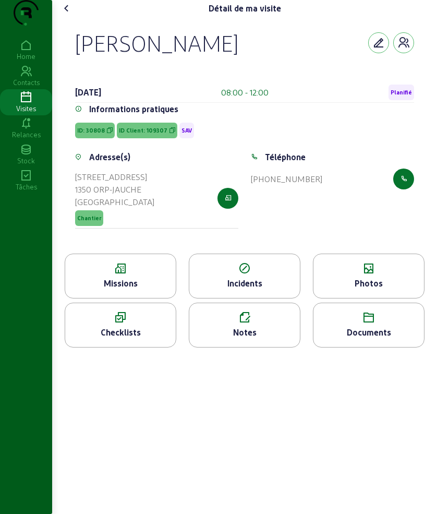
click at [69, 15] on icon at bounding box center [66, 8] width 13 height 13
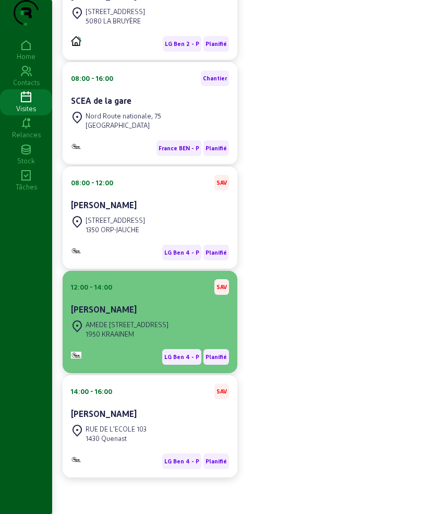
scroll to position [213, 0]
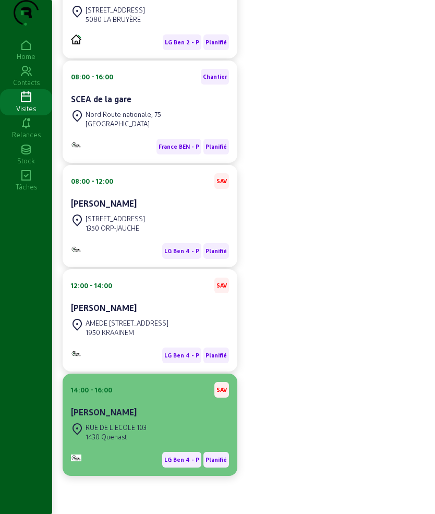
click at [137, 414] on cam-card-title "[PERSON_NAME]" at bounding box center [104, 412] width 66 height 10
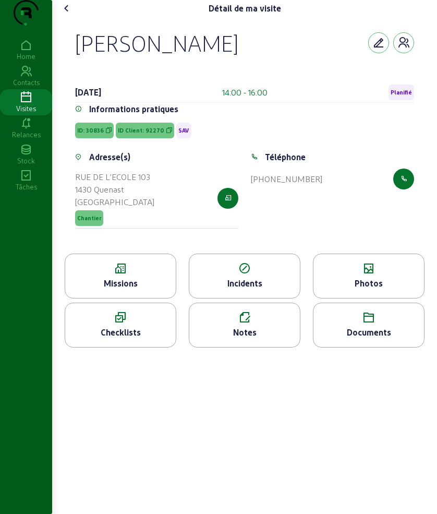
drag, startPoint x: 75, startPoint y: 58, endPoint x: 331, endPoint y: 63, distance: 256.6
click at [331, 63] on div "[PERSON_NAME] [DATE] 14:00 - 16:00 Planifié Informations pratiques ID: 30836 ID…" at bounding box center [245, 135] width 364 height 237
click at [155, 253] on div "[PERSON_NAME] [DATE] 14:00 - 16:00 Planifié Informations pratiques ID: 30836 ID…" at bounding box center [245, 135] width 364 height 237
click at [152, 275] on icon at bounding box center [120, 268] width 111 height 13
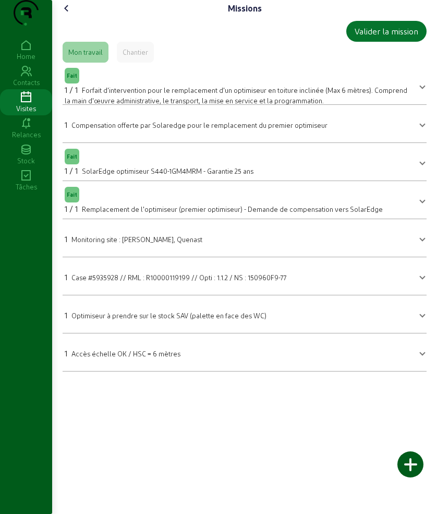
click at [72, 15] on icon at bounding box center [66, 8] width 13 height 13
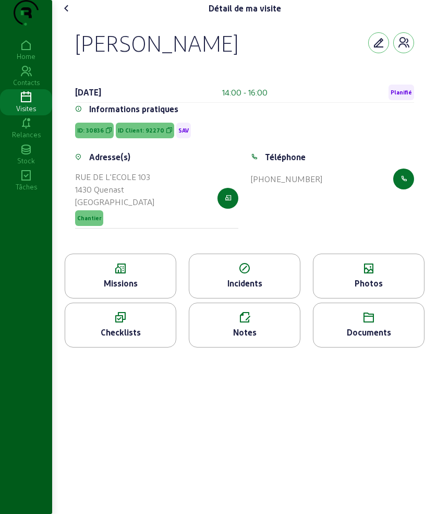
click at [244, 324] on icon at bounding box center [244, 317] width 111 height 13
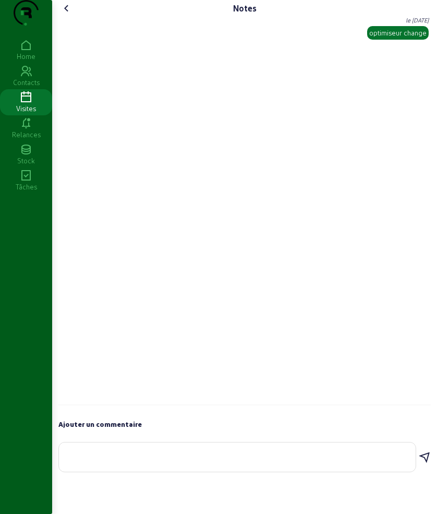
click at [65, 15] on icon at bounding box center [66, 8] width 13 height 13
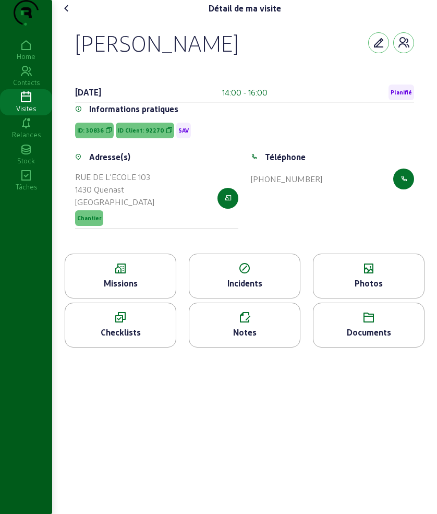
click at [146, 134] on span "ID Client: 92270" at bounding box center [141, 130] width 46 height 7
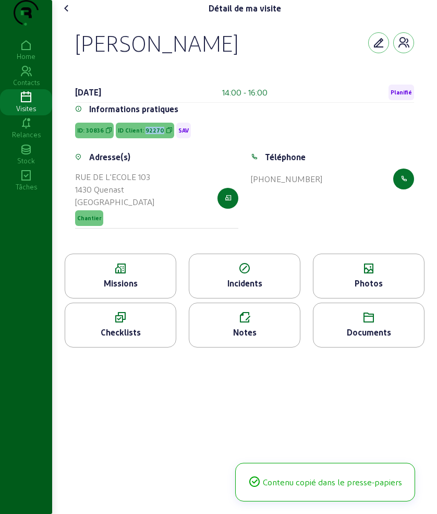
click at [146, 134] on span "ID Client: 92270" at bounding box center [141, 130] width 46 height 7
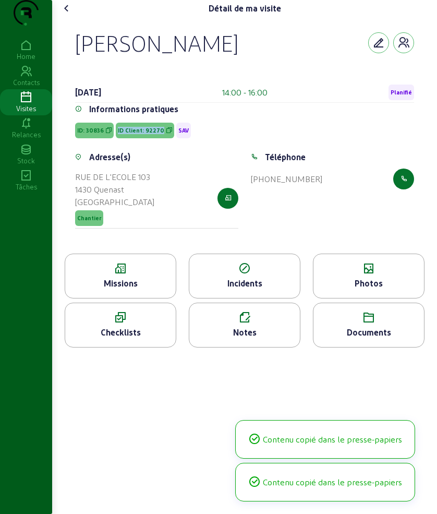
click at [146, 134] on span "ID Client: 92270" at bounding box center [141, 130] width 46 height 7
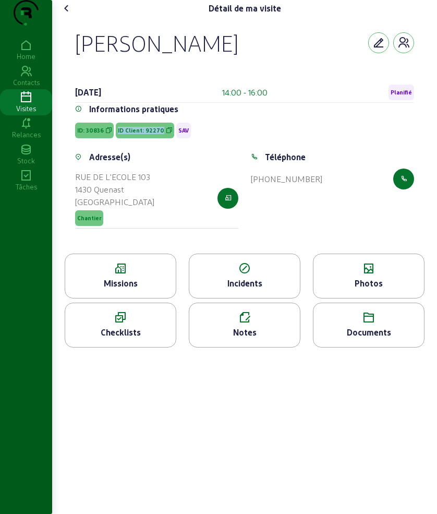
click at [399, 289] on div "Photos" at bounding box center [368, 283] width 111 height 13
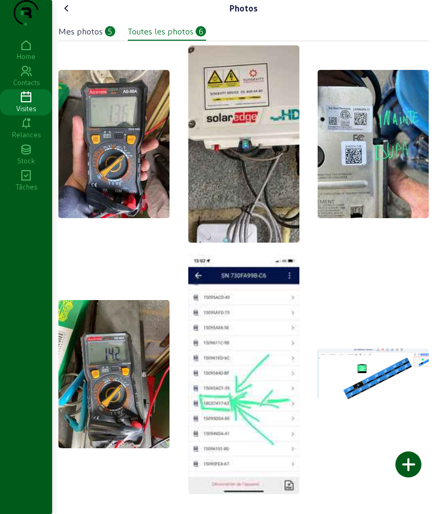
click at [60, 17] on cam-font-icon at bounding box center [66, 8] width 17 height 17
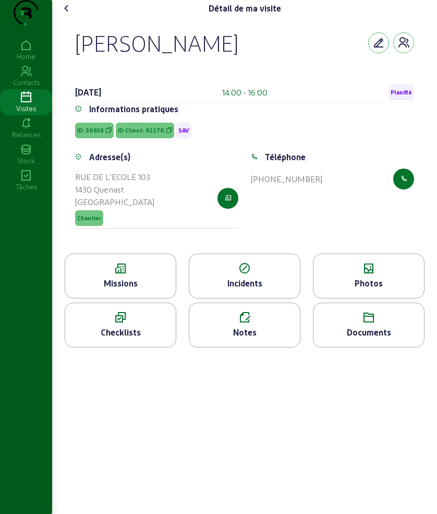
click at [121, 289] on div "Missions" at bounding box center [120, 283] width 111 height 13
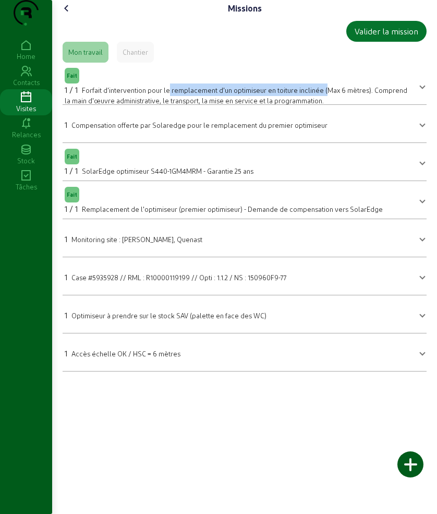
drag, startPoint x: 326, startPoint y: 111, endPoint x: 171, endPoint y: 113, distance: 155.4
click at [171, 104] on span "Forfait d'intervention pour le remplacement d'un optimiseur en toiture inclinée…" at bounding box center [236, 95] width 343 height 18
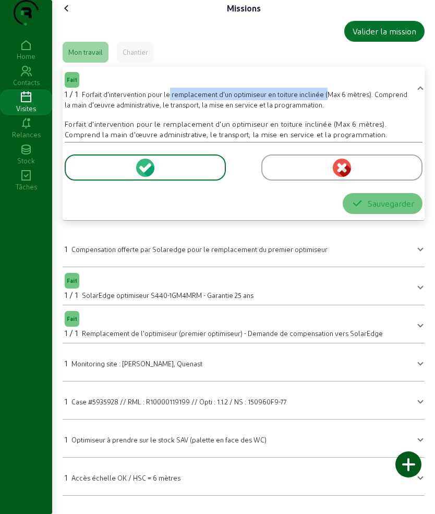
click at [58, 30] on div "Missions Valider la mission Mon travail Chantier Fait 1 / 1 Forfait d'intervent…" at bounding box center [243, 252] width 383 height 504
click at [68, 15] on icon at bounding box center [66, 8] width 13 height 13
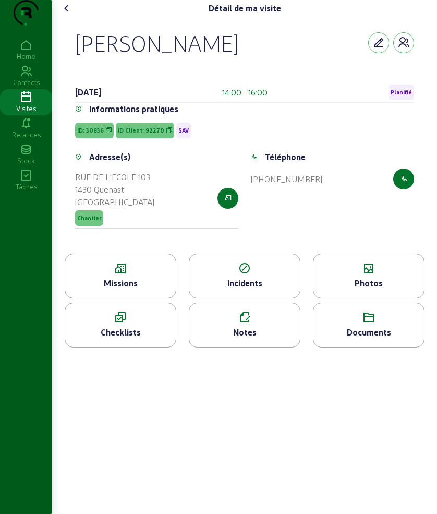
click at [68, 15] on icon at bounding box center [66, 8] width 13 height 13
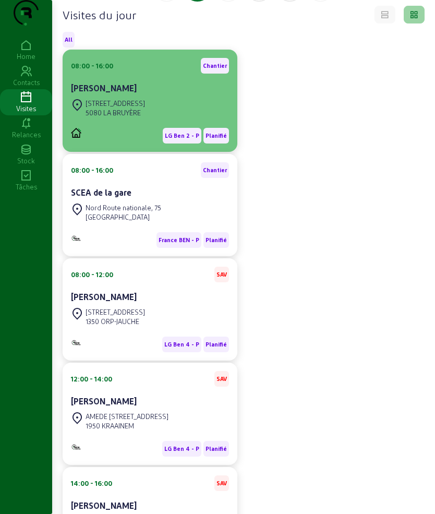
scroll to position [17, 0]
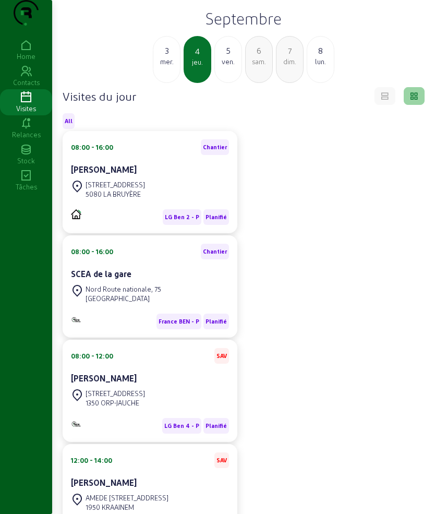
click at [216, 83] on div "5 ven." at bounding box center [228, 59] width 28 height 47
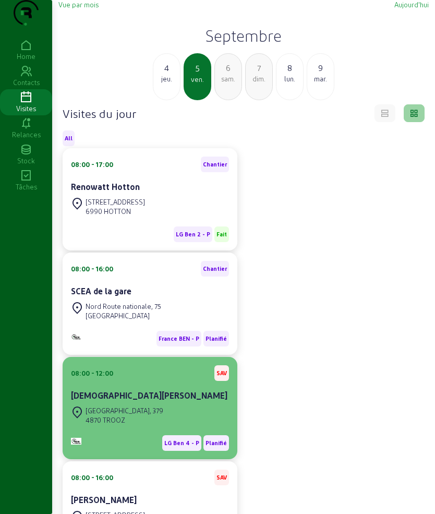
click at [140, 401] on div "[DEMOGRAPHIC_DATA][PERSON_NAME]" at bounding box center [150, 395] width 158 height 13
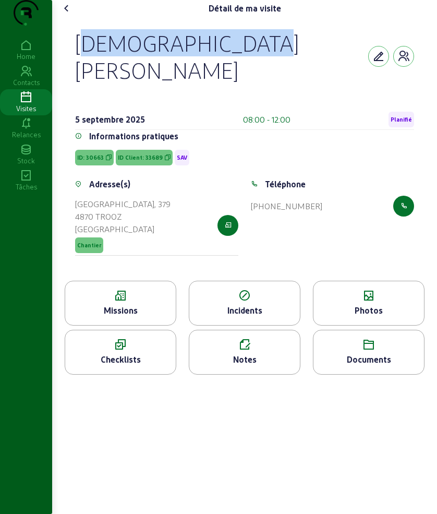
drag, startPoint x: 80, startPoint y: 53, endPoint x: 255, endPoint y: 71, distance: 176.1
click at [255, 71] on div "[DEMOGRAPHIC_DATA][PERSON_NAME]" at bounding box center [244, 56] width 339 height 54
drag, startPoint x: 172, startPoint y: 158, endPoint x: 154, endPoint y: 153, distance: 18.3
click at [168, 156] on div "ID: 30663 ID Client: 33689 SAV" at bounding box center [157, 158] width 176 height 16
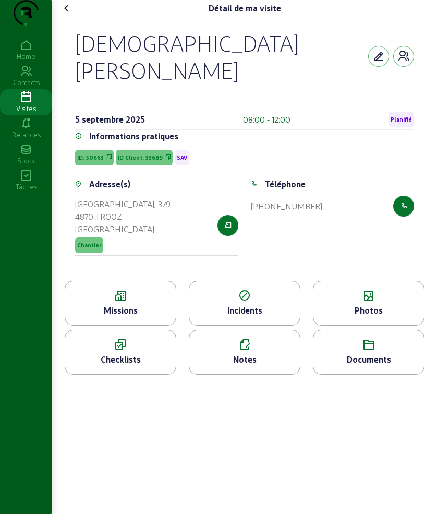
click at [152, 154] on span "ID Client: 33689" at bounding box center [140, 157] width 45 height 7
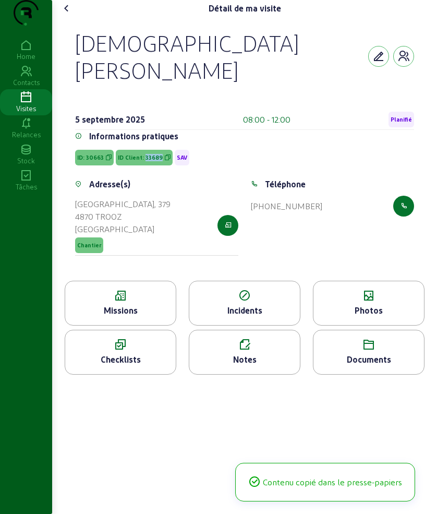
click at [152, 154] on span "ID Client: 33689" at bounding box center [140, 157] width 45 height 7
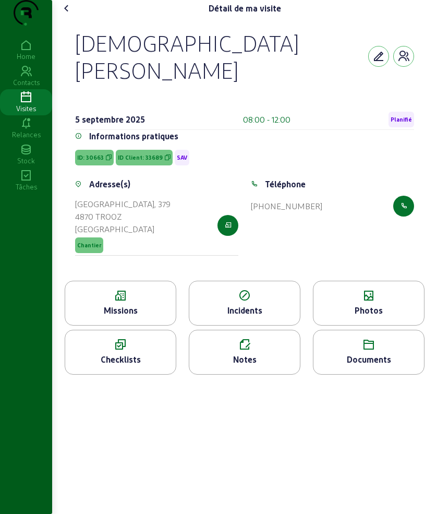
click at [120, 307] on div "Missions" at bounding box center [120, 310] width 111 height 13
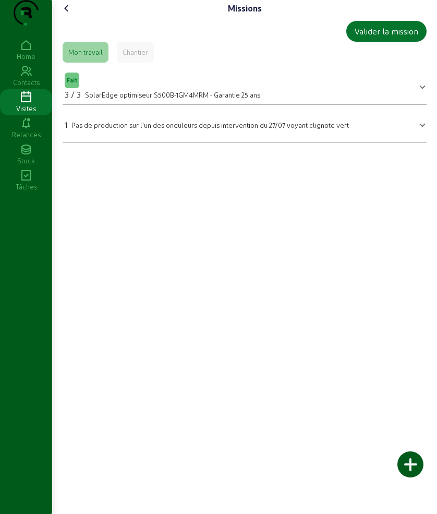
click at [67, 15] on icon at bounding box center [66, 8] width 13 height 13
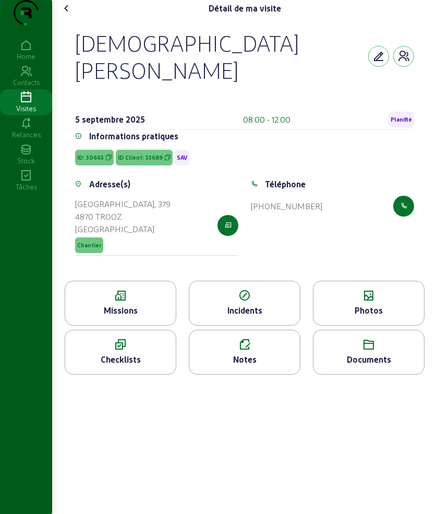
click at [238, 356] on div "Notes" at bounding box center [244, 359] width 111 height 13
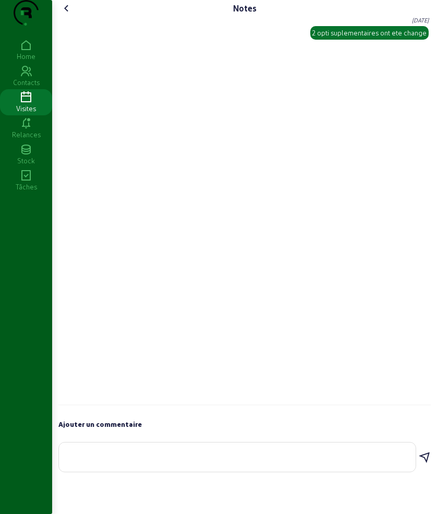
click at [72, 15] on icon at bounding box center [66, 8] width 13 height 13
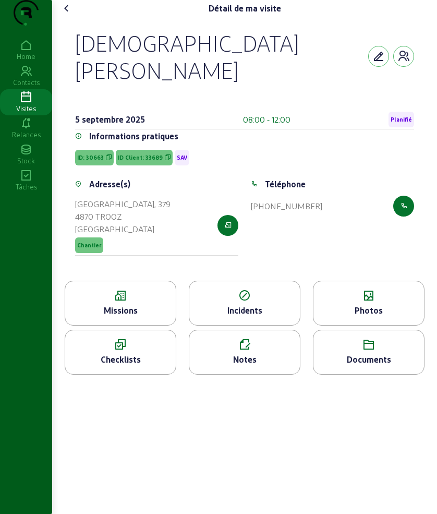
click at [348, 304] on div "Photos" at bounding box center [368, 310] width 111 height 13
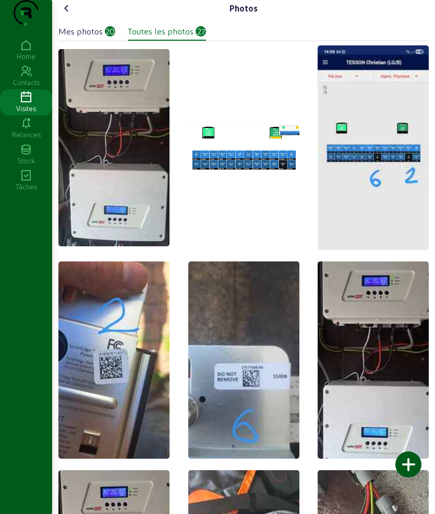
click at [84, 38] on div "Mes photos" at bounding box center [80, 31] width 44 height 13
click at [63, 15] on icon at bounding box center [66, 8] width 13 height 13
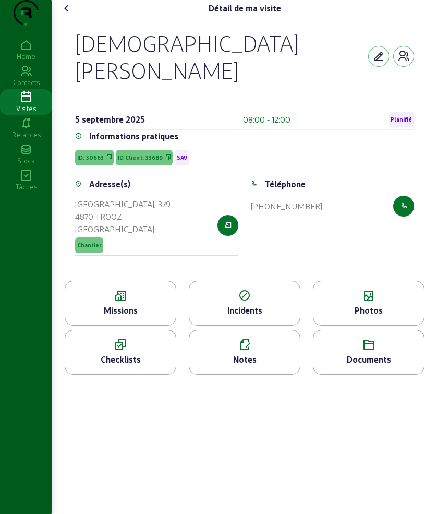
click at [340, 304] on div "Photos" at bounding box center [368, 310] width 111 height 13
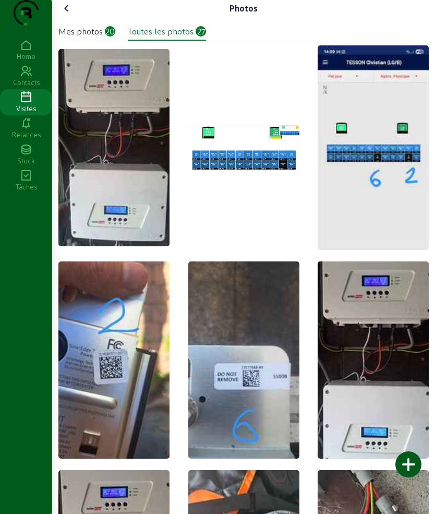
click at [66, 15] on icon at bounding box center [66, 8] width 13 height 13
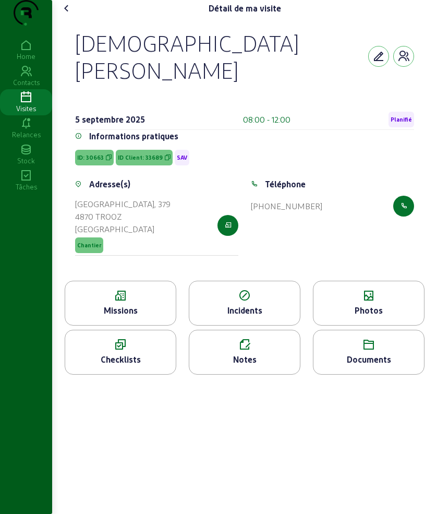
click at [66, 15] on icon at bounding box center [66, 8] width 13 height 13
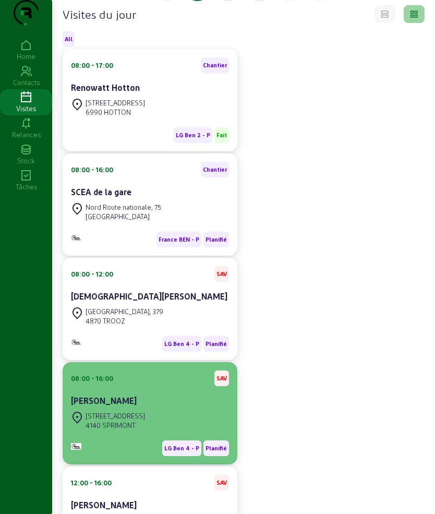
scroll to position [130, 0]
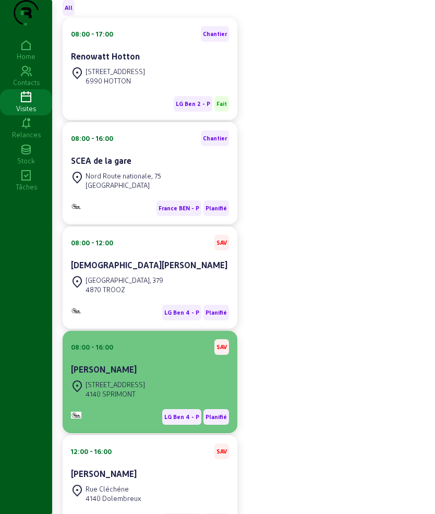
click at [159, 400] on div "[STREET_ADDRESS]" at bounding box center [150, 389] width 158 height 23
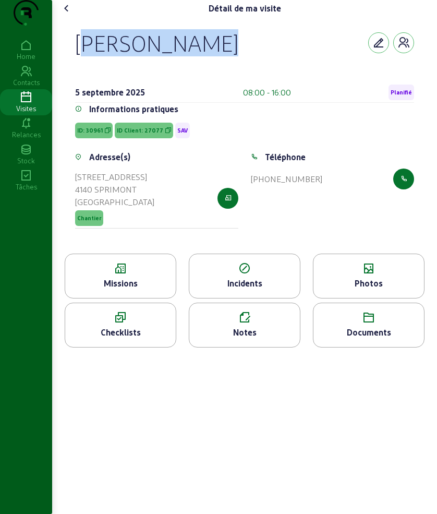
drag, startPoint x: 77, startPoint y: 65, endPoint x: 351, endPoint y: 64, distance: 274.3
click at [351, 64] on div "[PERSON_NAME] [DATE] 08:00 - 16:00 Planifié Informations pratiques ID: 30961 ID…" at bounding box center [245, 135] width 364 height 237
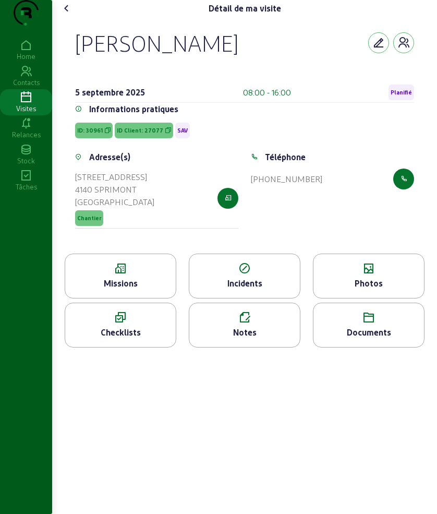
click at [106, 289] on div "Missions" at bounding box center [120, 283] width 111 height 13
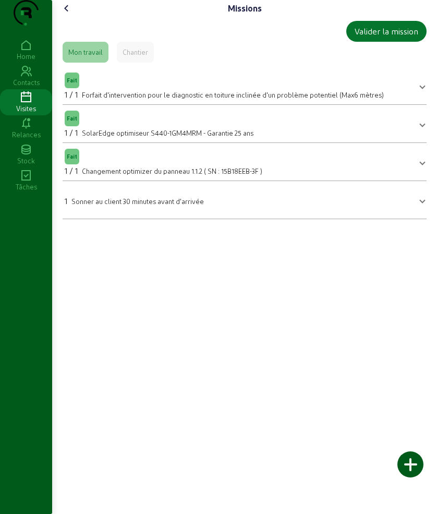
click at [72, 15] on icon at bounding box center [66, 8] width 13 height 13
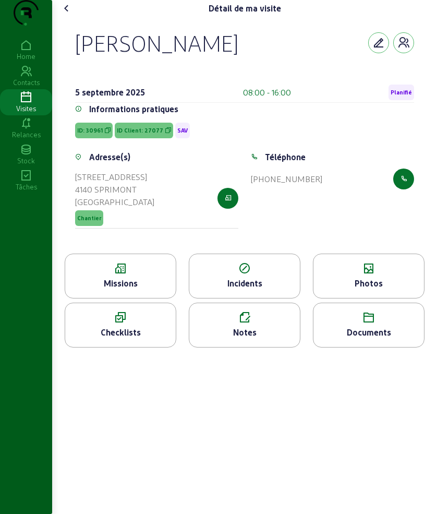
click at [149, 134] on span "ID Client: 27077" at bounding box center [140, 130] width 46 height 7
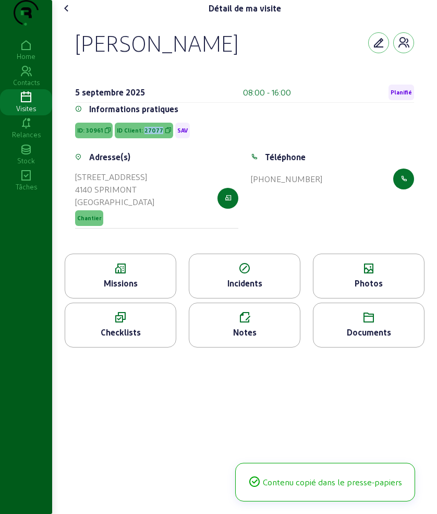
click at [149, 134] on span "ID Client: 27077" at bounding box center [140, 130] width 46 height 7
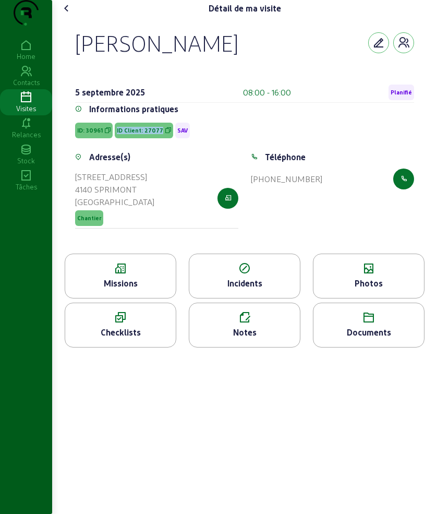
click at [245, 338] on div "Notes" at bounding box center [244, 332] width 111 height 13
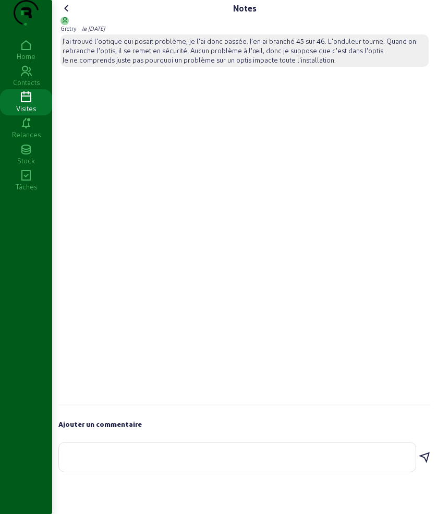
click at [70, 15] on icon at bounding box center [66, 8] width 13 height 13
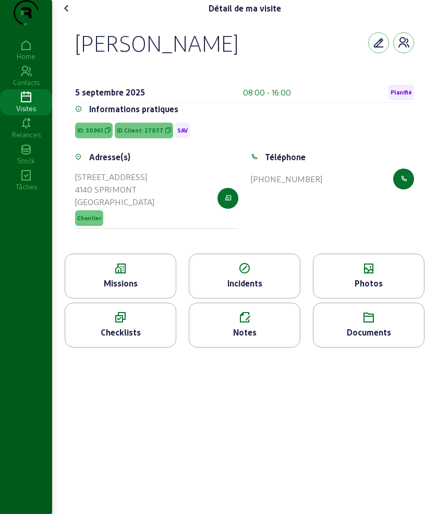
click at [130, 275] on icon at bounding box center [120, 268] width 111 height 13
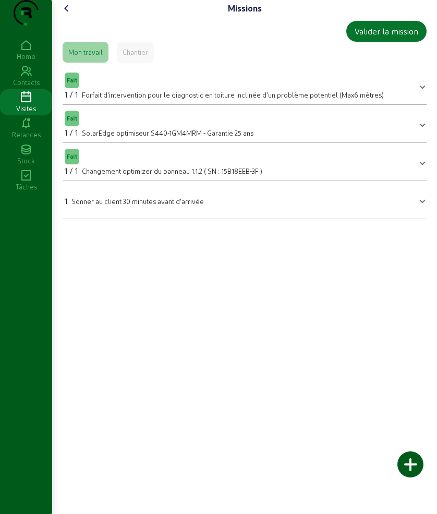
click at [70, 15] on icon at bounding box center [66, 8] width 13 height 13
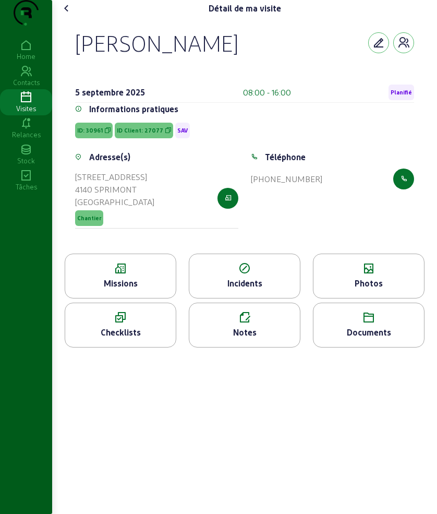
click at [362, 296] on div "Photos" at bounding box center [369, 275] width 112 height 45
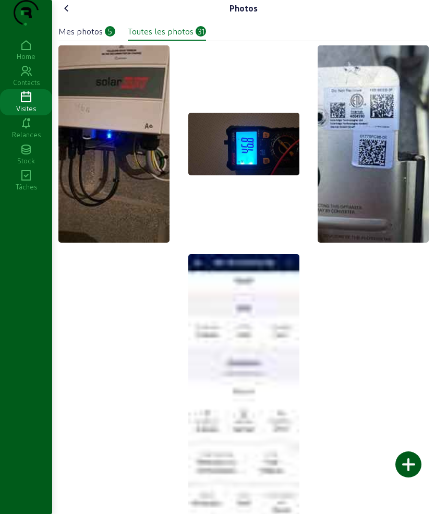
click at [95, 38] on div "Mes photos" at bounding box center [80, 31] width 44 height 13
click at [65, 15] on icon at bounding box center [66, 8] width 13 height 13
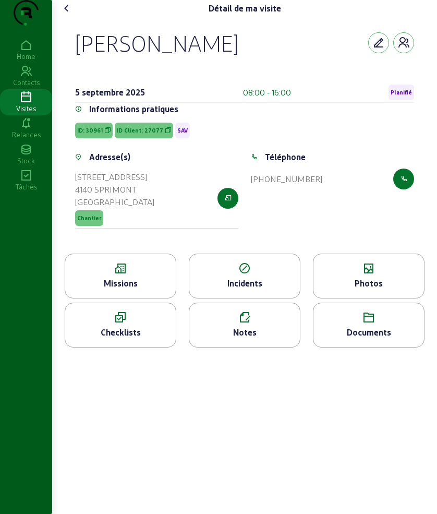
click at [143, 296] on div "Missions" at bounding box center [121, 275] width 112 height 45
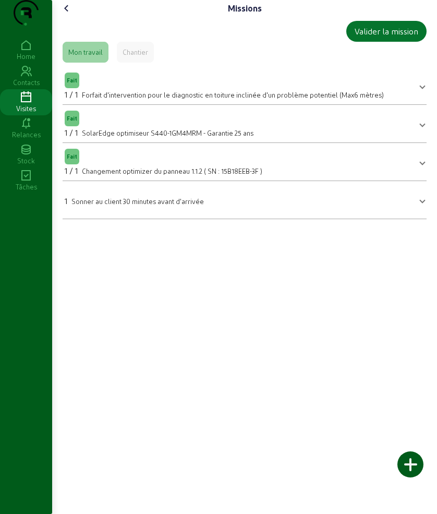
click at [77, 17] on div "Missions" at bounding box center [244, 8] width 372 height 17
click at [70, 15] on icon at bounding box center [66, 8] width 13 height 13
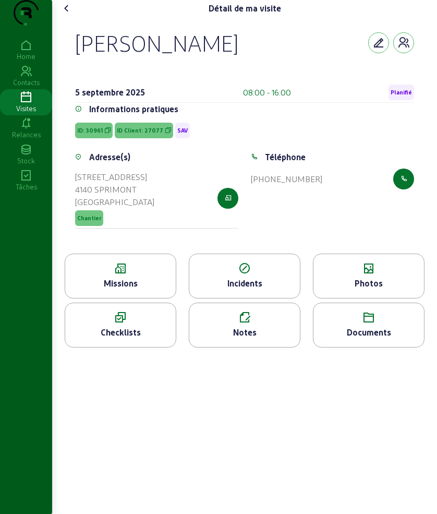
click at [70, 15] on icon at bounding box center [66, 8] width 13 height 13
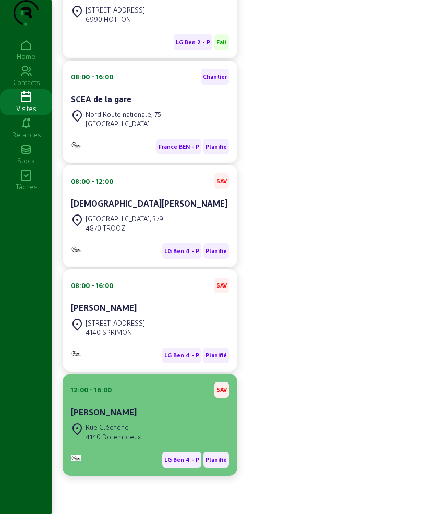
scroll to position [198, 0]
click at [152, 440] on div "Rue Cléchéne 4140 Dolembreux" at bounding box center [150, 431] width 158 height 23
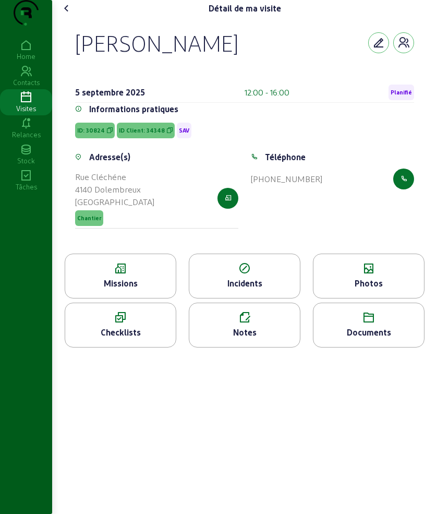
drag, startPoint x: 76, startPoint y: 63, endPoint x: 209, endPoint y: 53, distance: 132.8
click at [209, 53] on div "[PERSON_NAME] [DATE] 12:00 - 16:00 Planifié Informations pratiques ID: 30824 ID…" at bounding box center [245, 135] width 364 height 237
click at [132, 275] on icon at bounding box center [120, 268] width 111 height 13
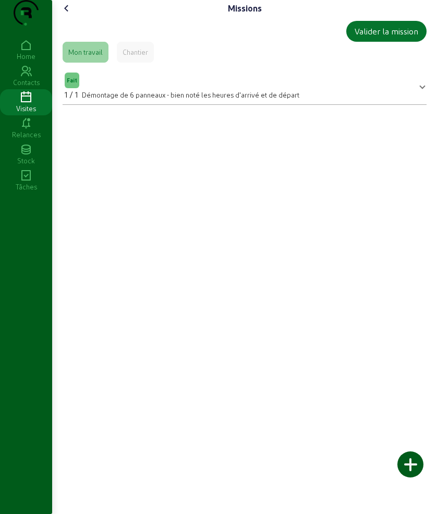
click at [72, 15] on icon at bounding box center [66, 8] width 13 height 13
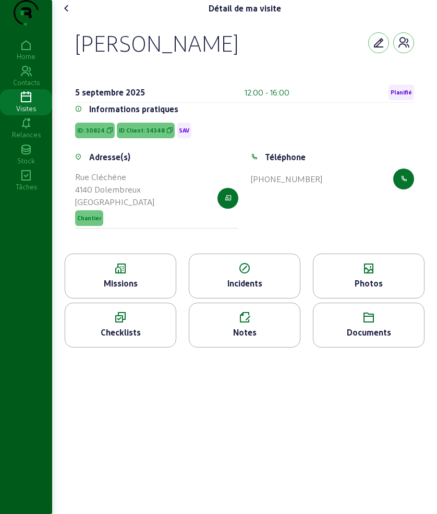
click at [152, 138] on span "ID Client: 34348" at bounding box center [146, 131] width 58 height 16
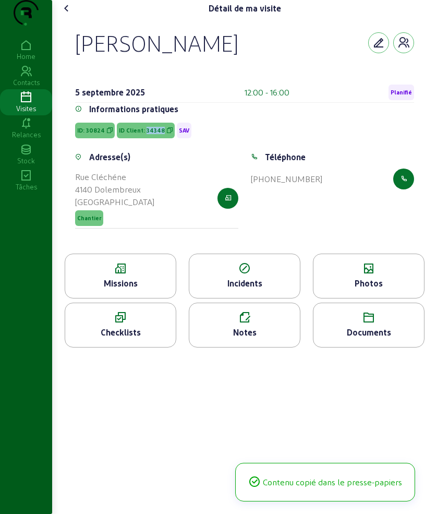
click at [152, 138] on span "ID Client: 34348" at bounding box center [146, 131] width 58 height 16
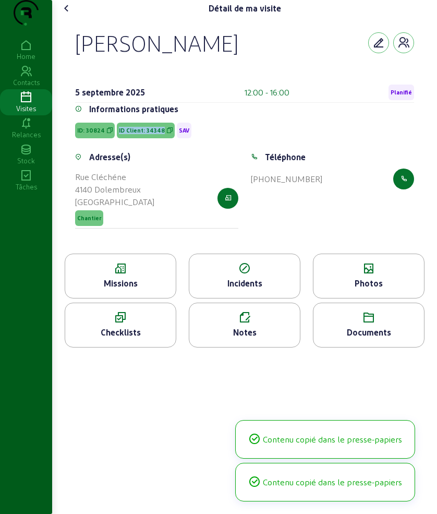
click at [152, 138] on span "ID Client: 34348" at bounding box center [146, 131] width 58 height 16
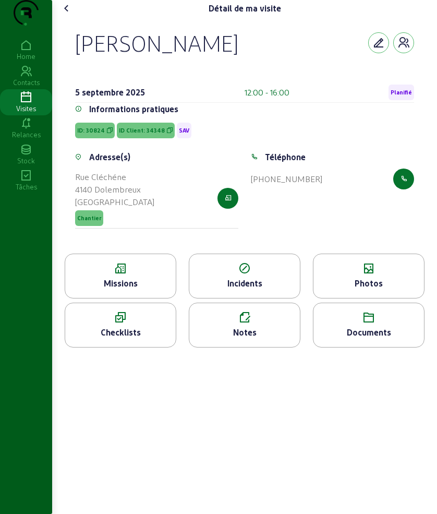
click at [223, 338] on div "Notes" at bounding box center [244, 332] width 111 height 13
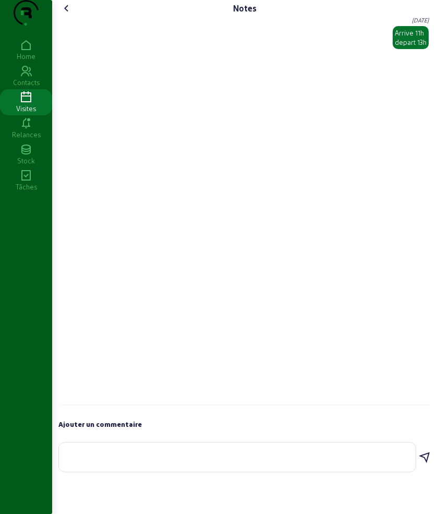
click at [70, 15] on icon at bounding box center [66, 8] width 13 height 13
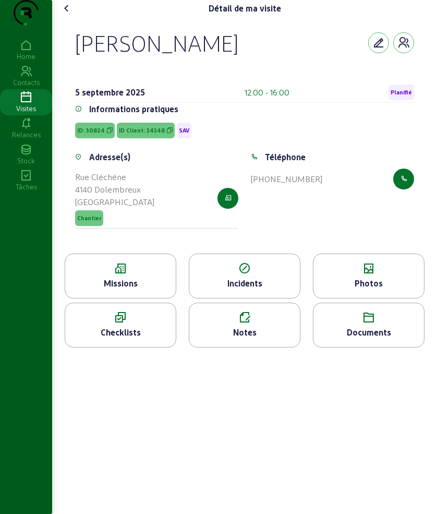
click at [67, 15] on icon at bounding box center [66, 8] width 13 height 13
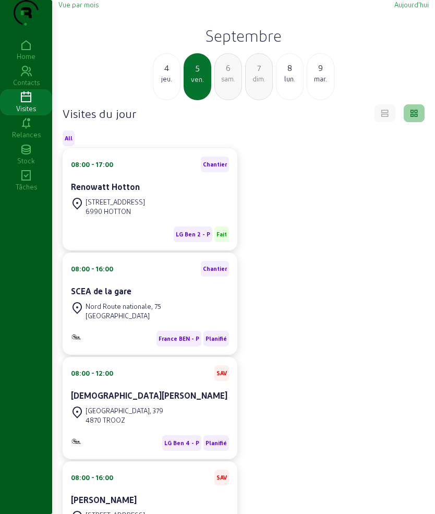
click at [163, 83] on div "jeu." at bounding box center [166, 78] width 27 height 9
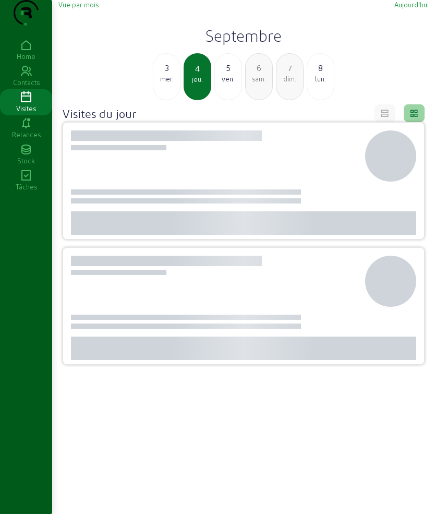
click at [163, 83] on div "mer." at bounding box center [166, 78] width 27 height 9
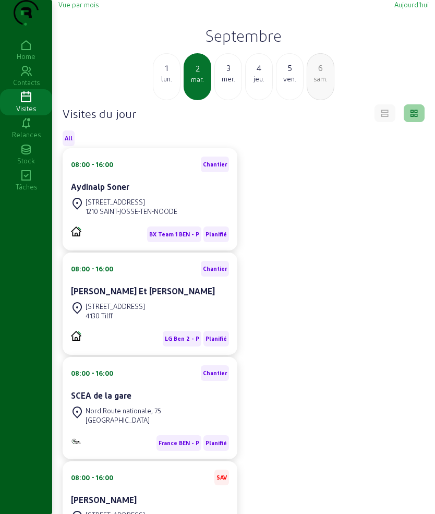
click at [167, 100] on div "1 lun." at bounding box center [167, 76] width 28 height 47
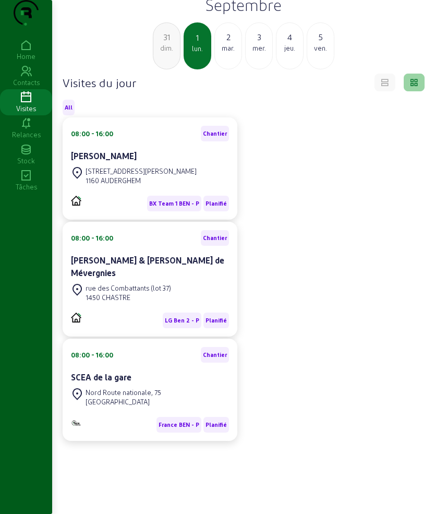
scroll to position [8, 0]
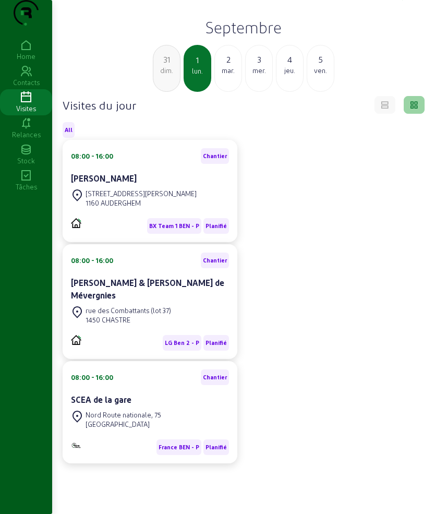
click at [228, 64] on div "Vue par mois [DATE] Septembre 31 dim. 1 [DATE] 3 mer. 4 jeu. 5 ven." at bounding box center [243, 42] width 370 height 100
click at [229, 66] on div "2" at bounding box center [228, 59] width 27 height 13
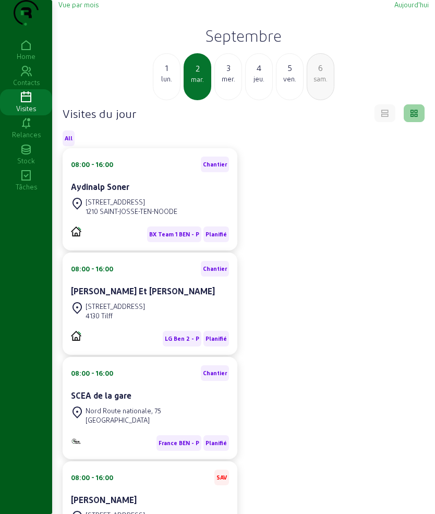
click at [228, 74] on div "3" at bounding box center [228, 68] width 27 height 13
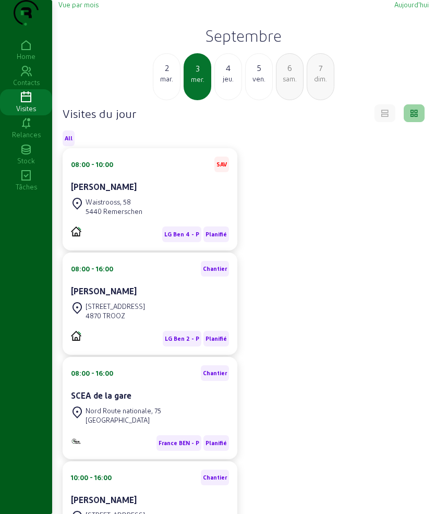
click at [229, 83] on div "jeu." at bounding box center [228, 78] width 27 height 9
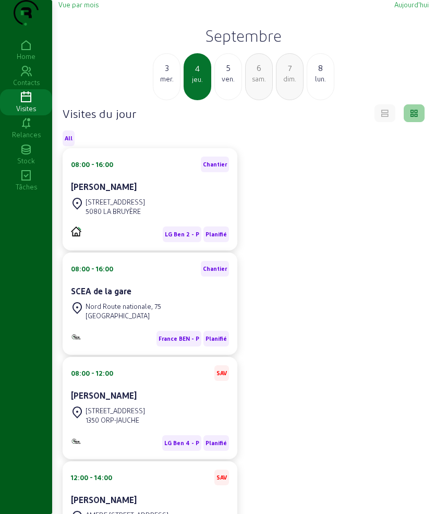
click at [228, 83] on div "ven." at bounding box center [228, 78] width 27 height 9
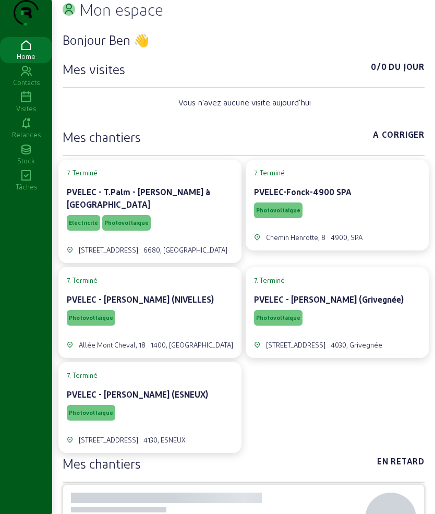
click at [27, 113] on div "Visites" at bounding box center [26, 108] width 52 height 9
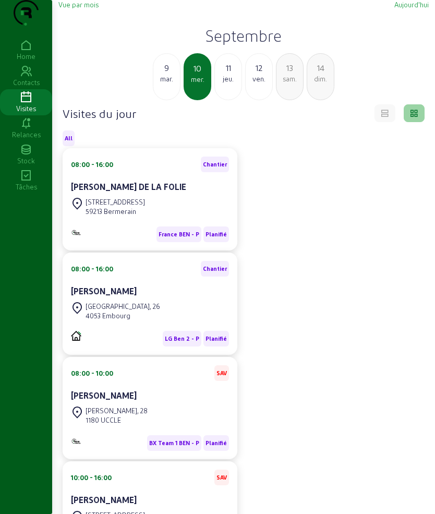
click at [229, 74] on div "11" at bounding box center [228, 68] width 27 height 13
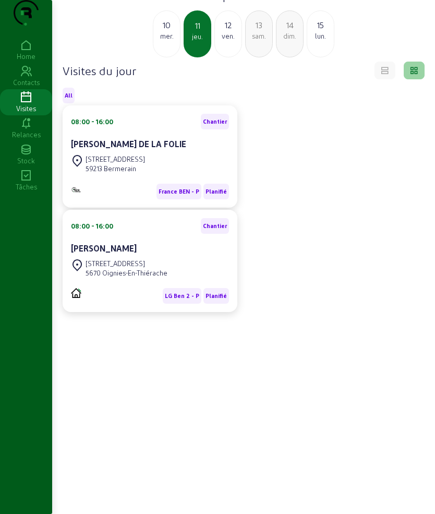
scroll to position [74, 0]
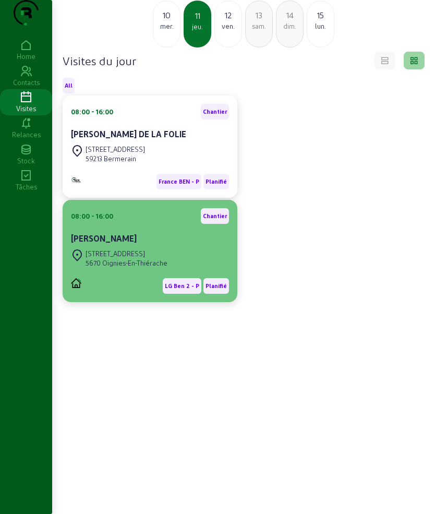
click at [160, 255] on div "[STREET_ADDRESS]" at bounding box center [127, 253] width 82 height 9
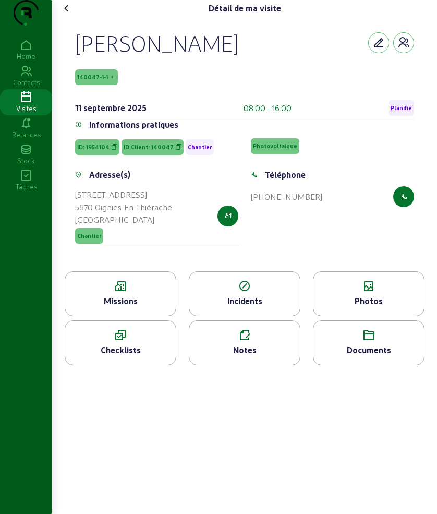
click at [125, 314] on div "Missions" at bounding box center [121, 293] width 112 height 45
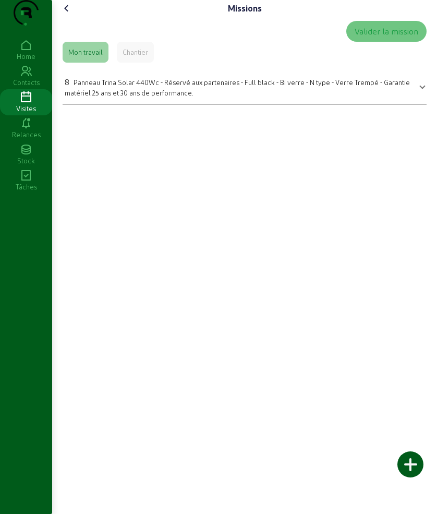
click at [148, 63] on div "Chantier" at bounding box center [135, 52] width 37 height 21
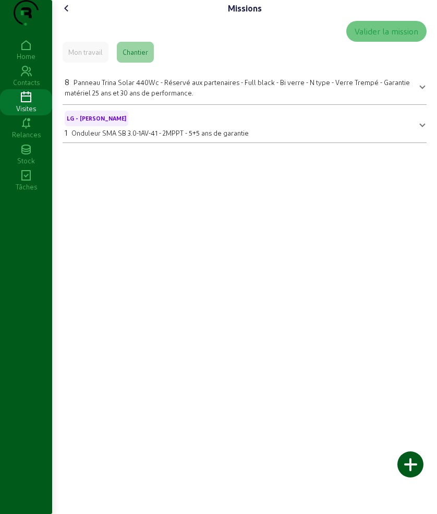
click at [69, 15] on icon at bounding box center [66, 8] width 13 height 13
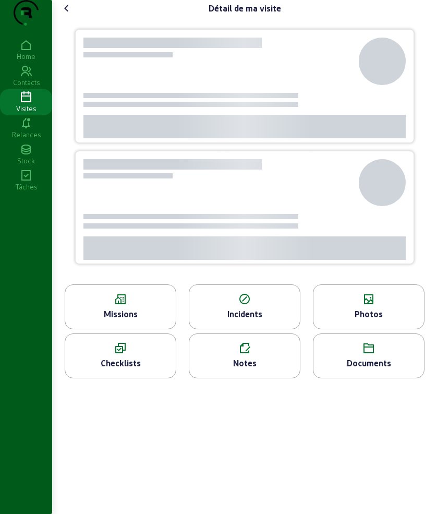
click at [372, 306] on icon at bounding box center [368, 299] width 111 height 13
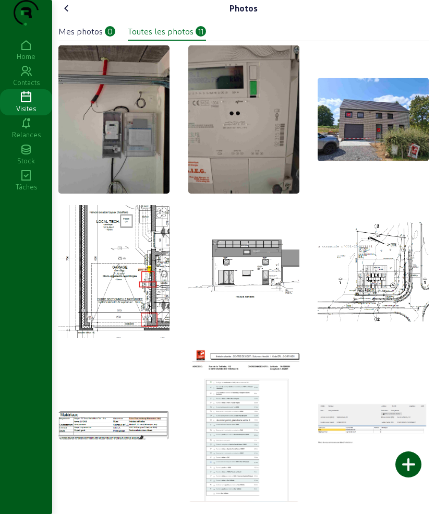
click at [71, 15] on icon at bounding box center [66, 8] width 13 height 13
